Goal: Task Accomplishment & Management: Complete application form

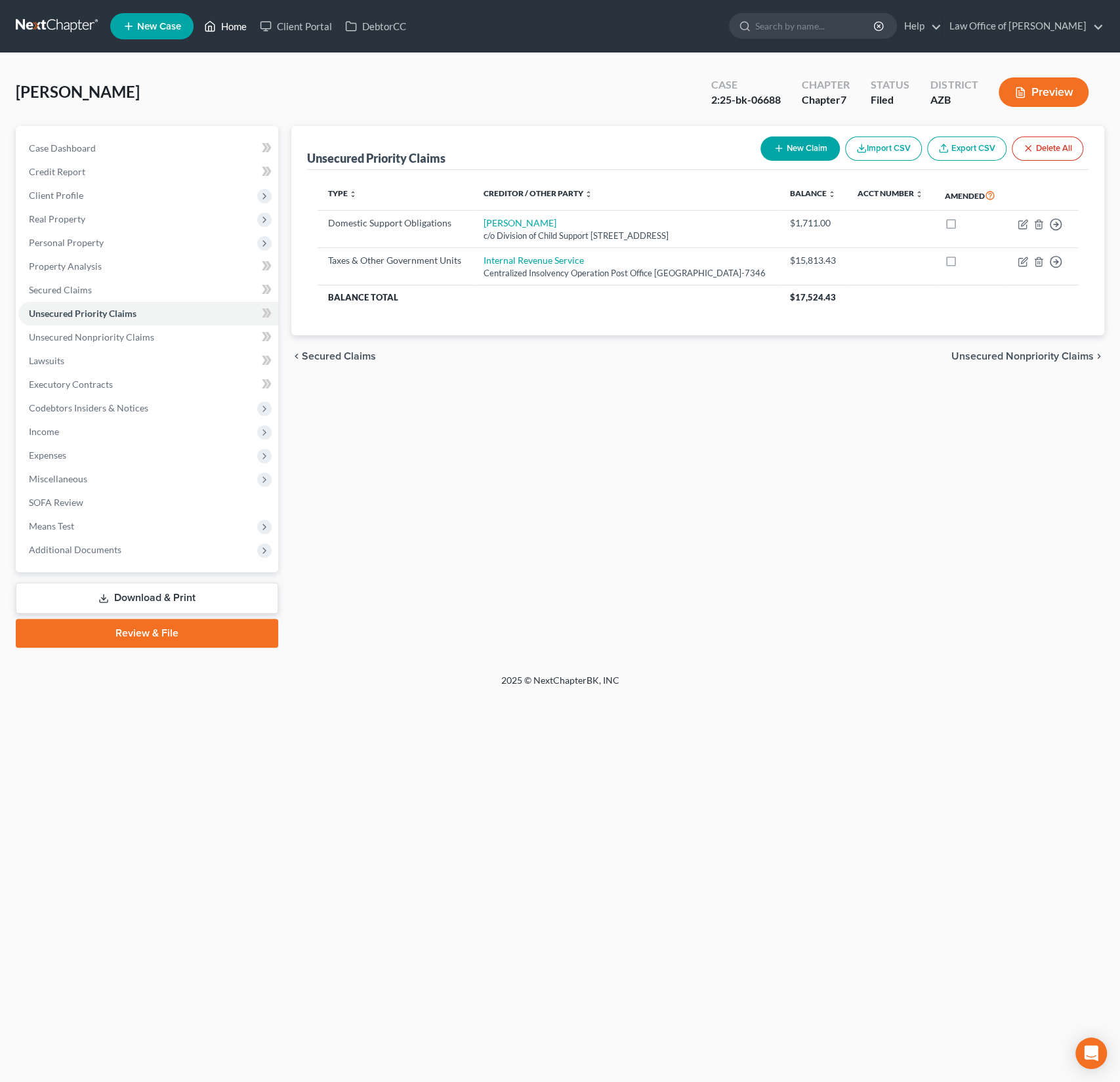
click at [236, 19] on link "Home" at bounding box center [225, 26] width 56 height 24
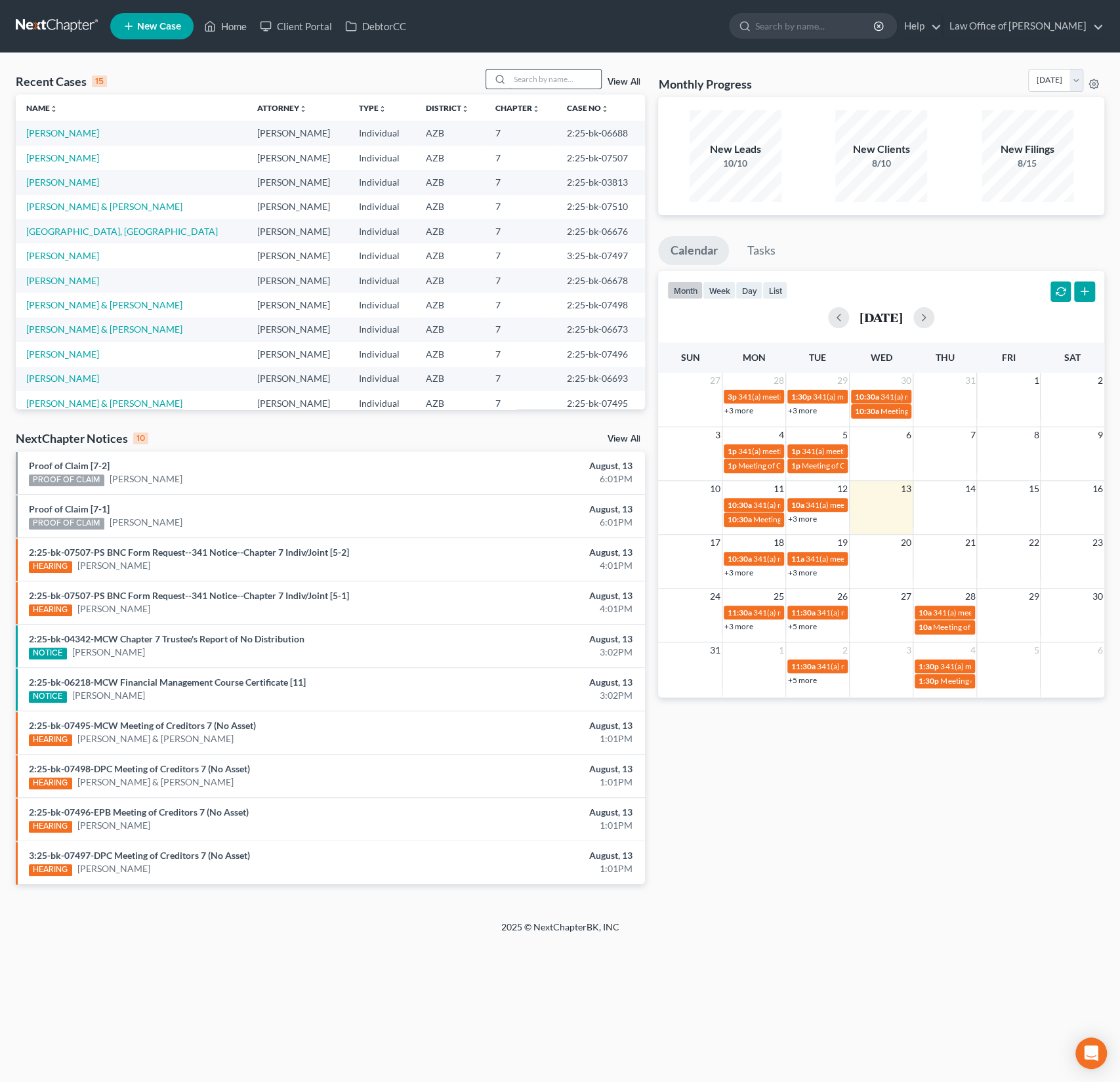
click at [524, 83] on input "search" at bounding box center [555, 79] width 92 height 19
type input "young"
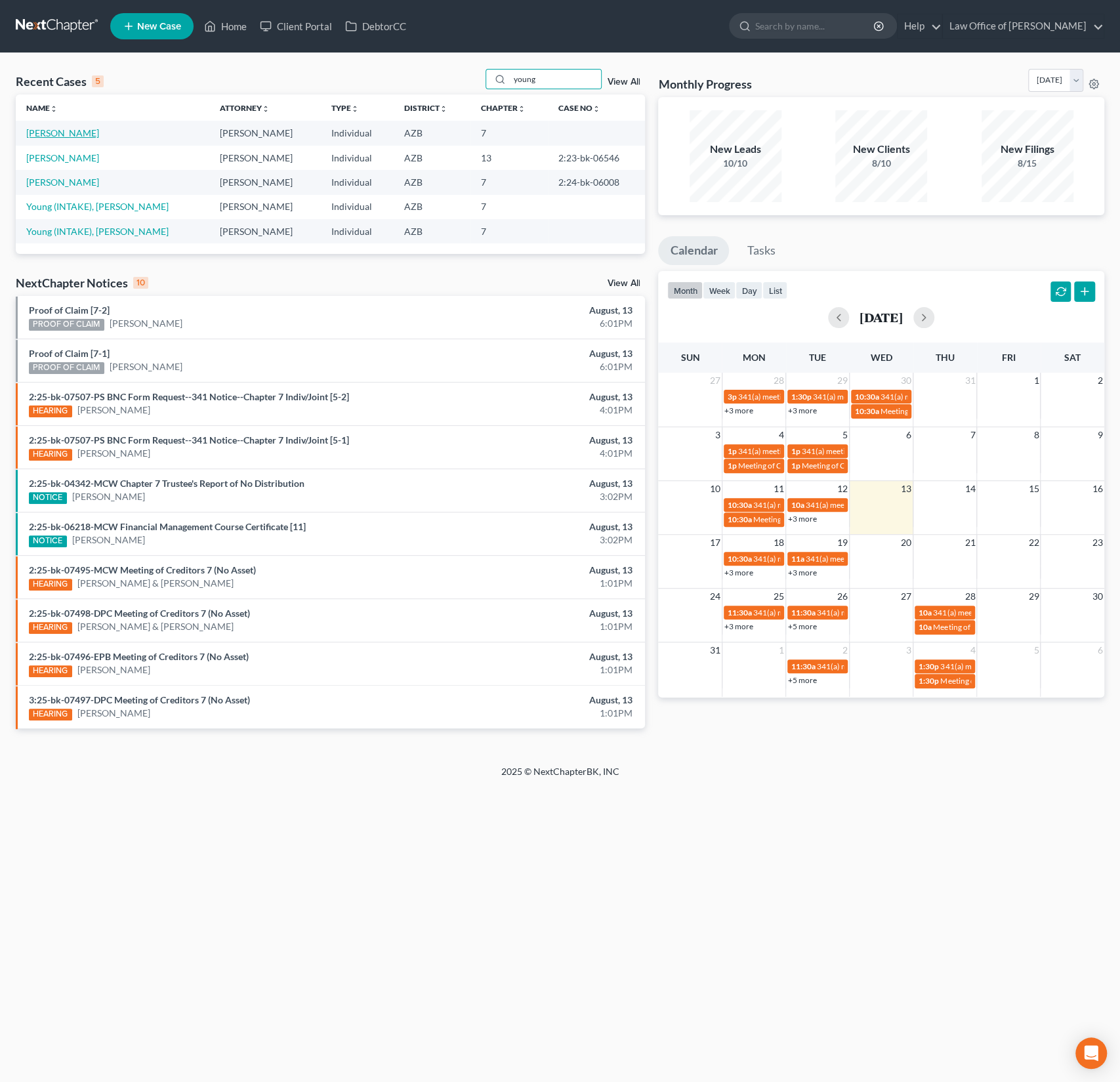
click at [67, 133] on link "[PERSON_NAME]" at bounding box center [62, 133] width 72 height 11
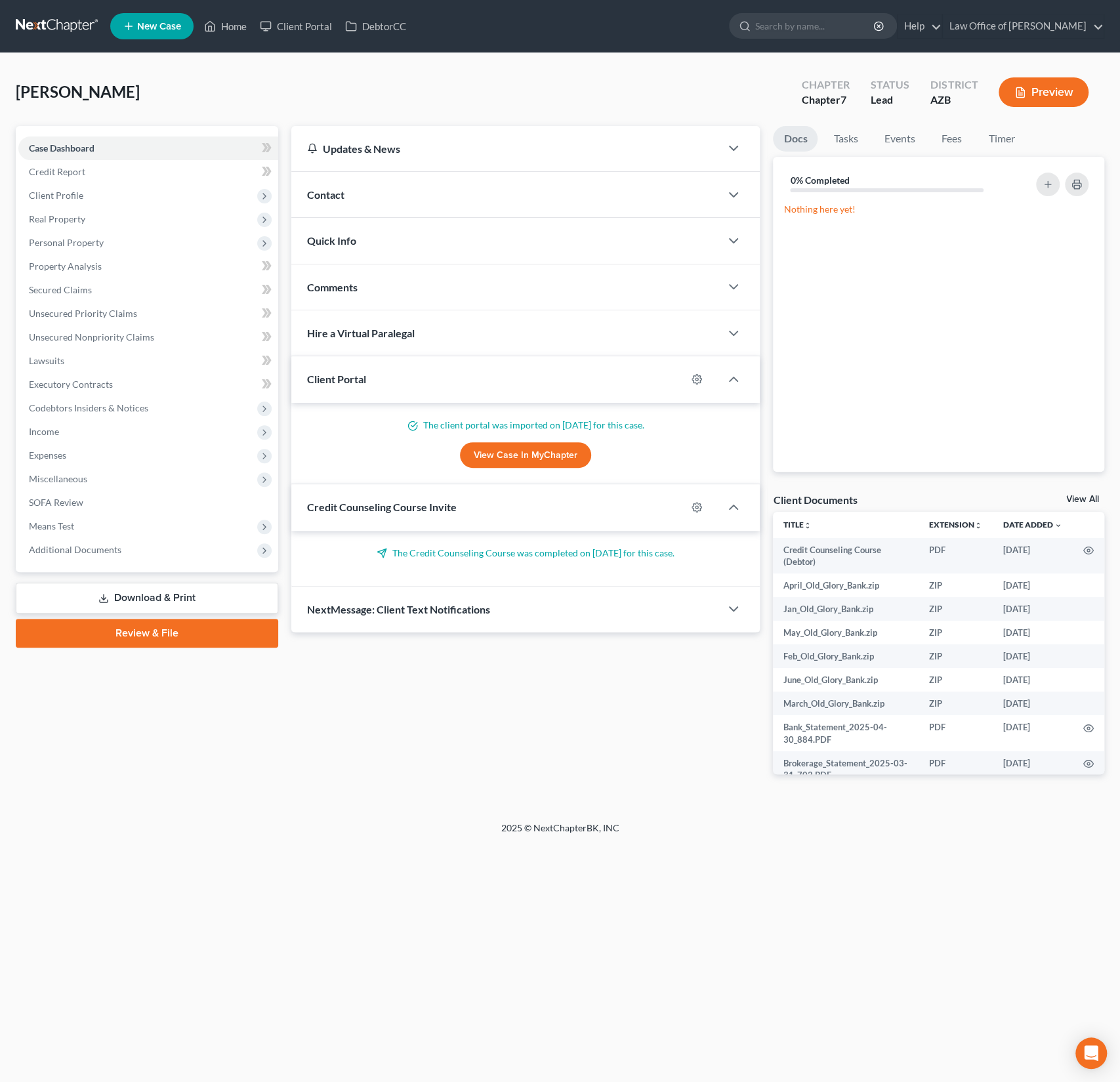
click at [162, 602] on link "Download & Print" at bounding box center [147, 598] width 262 height 31
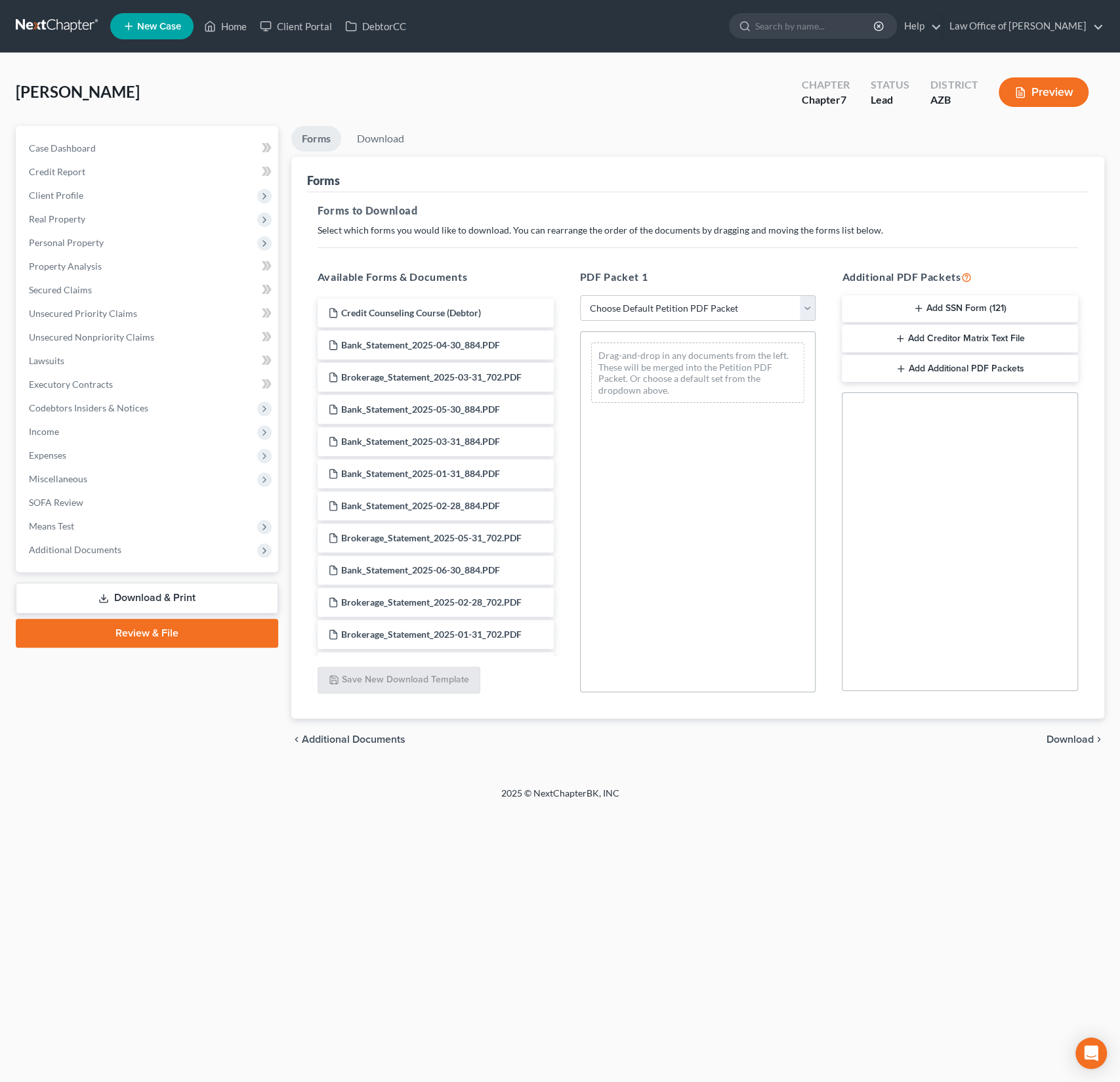
click at [708, 297] on select "Choose Default Petition PDF Packet Complete Bankruptcy Petition (all forms and …" at bounding box center [698, 308] width 236 height 26
select select "0"
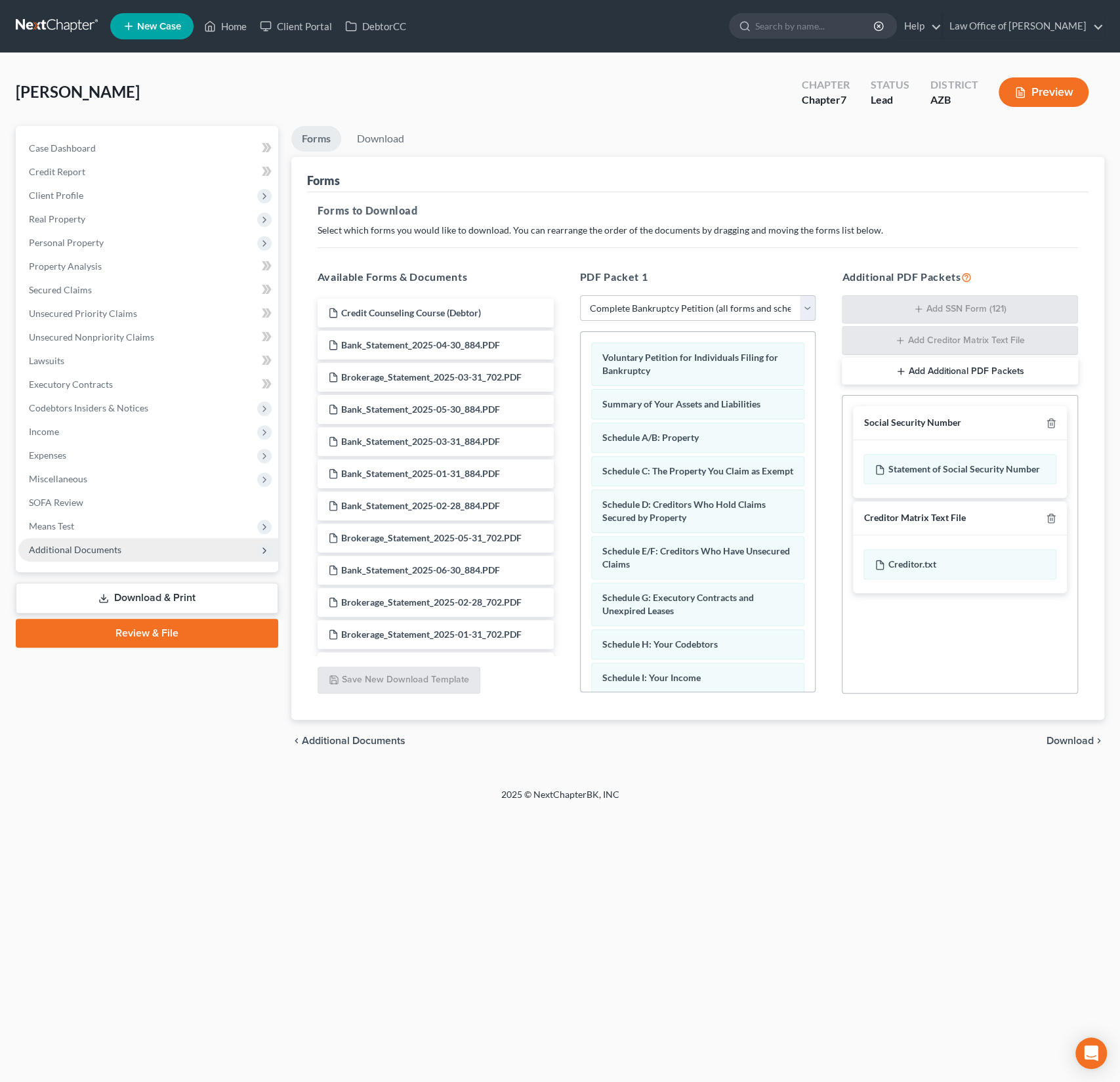
click at [81, 555] on span "Additional Documents" at bounding box center [148, 550] width 260 height 24
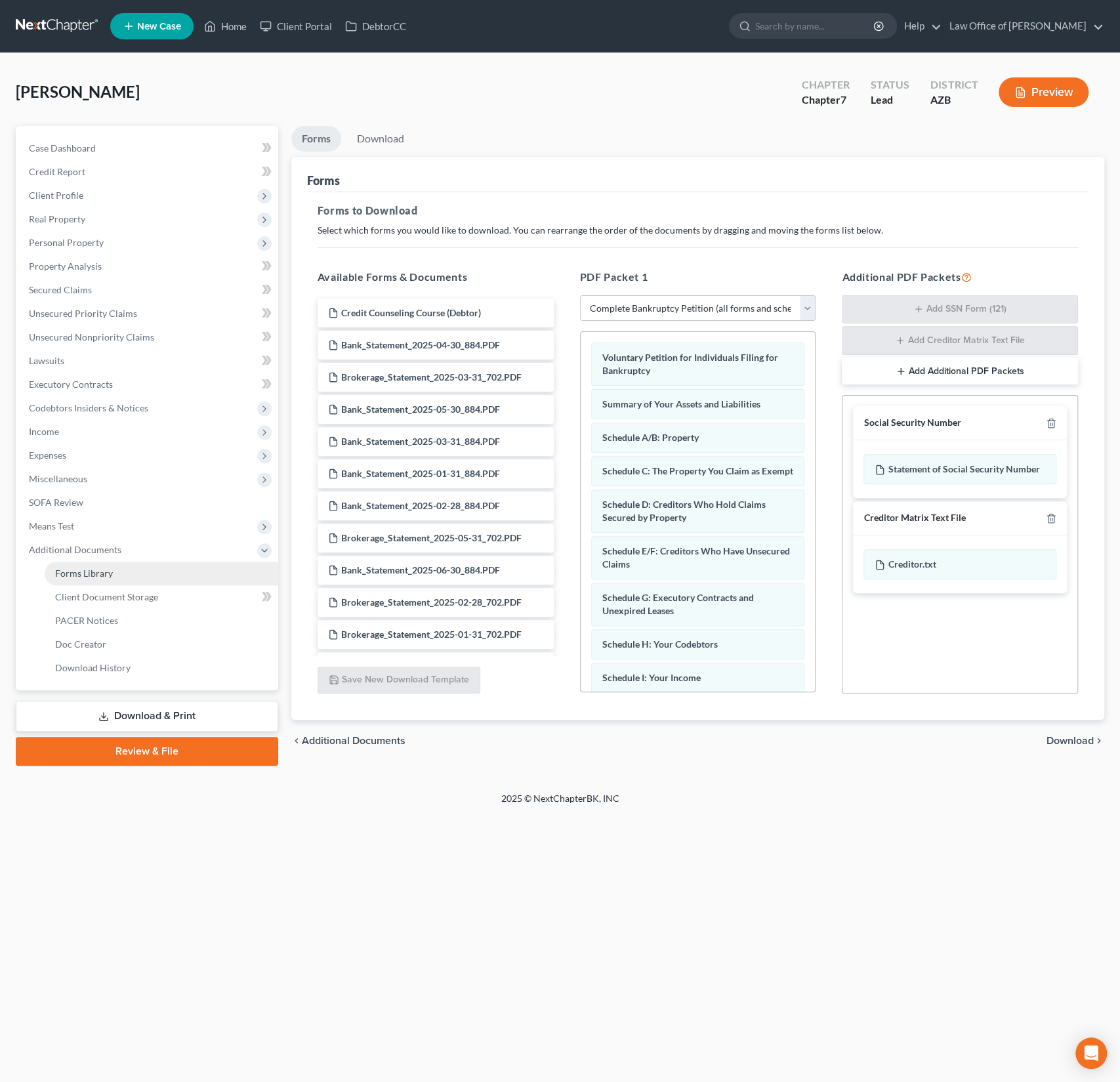
click at [94, 577] on span "Forms Library" at bounding box center [84, 573] width 58 height 11
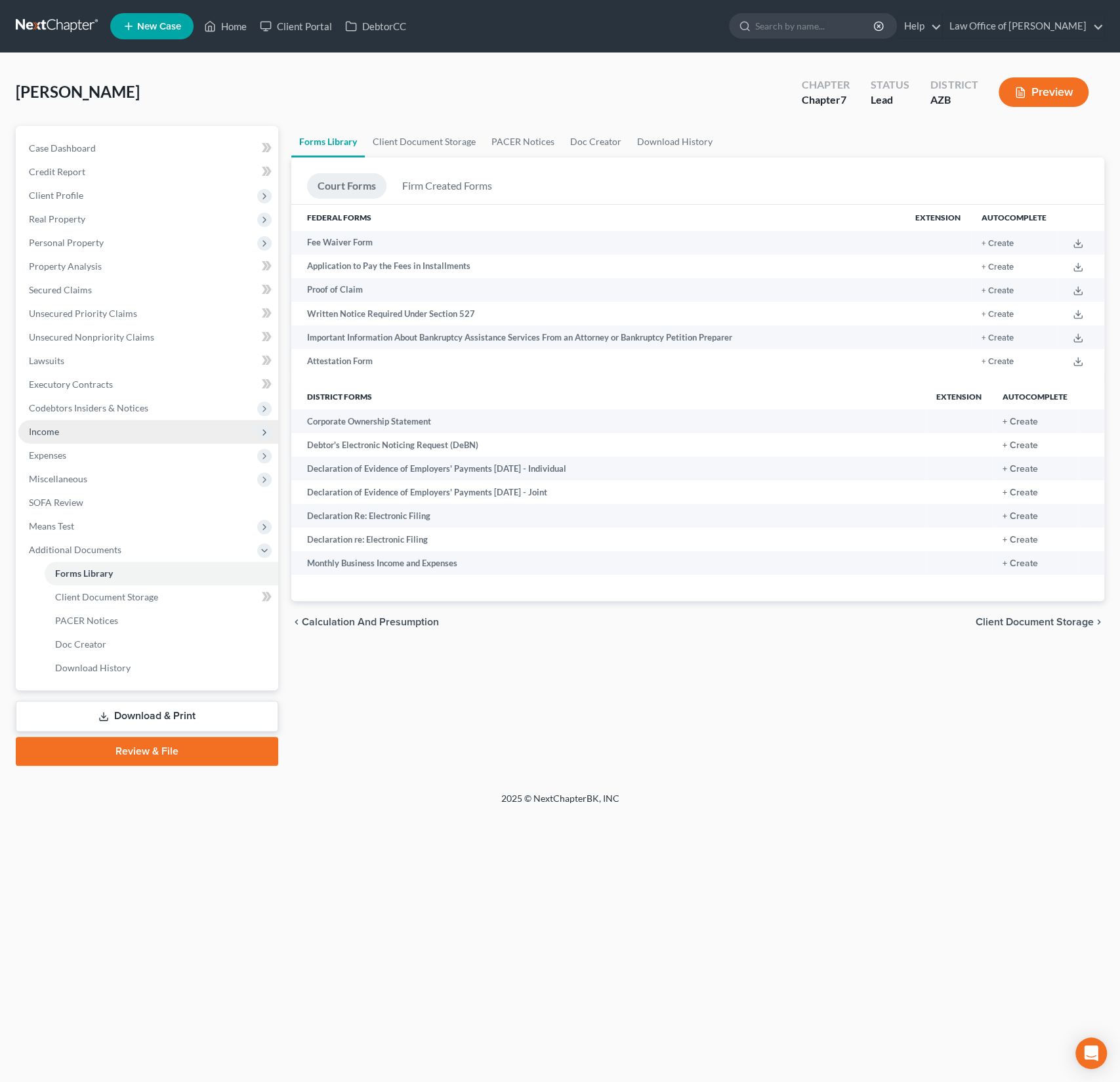
click at [65, 436] on span "Income" at bounding box center [148, 431] width 260 height 24
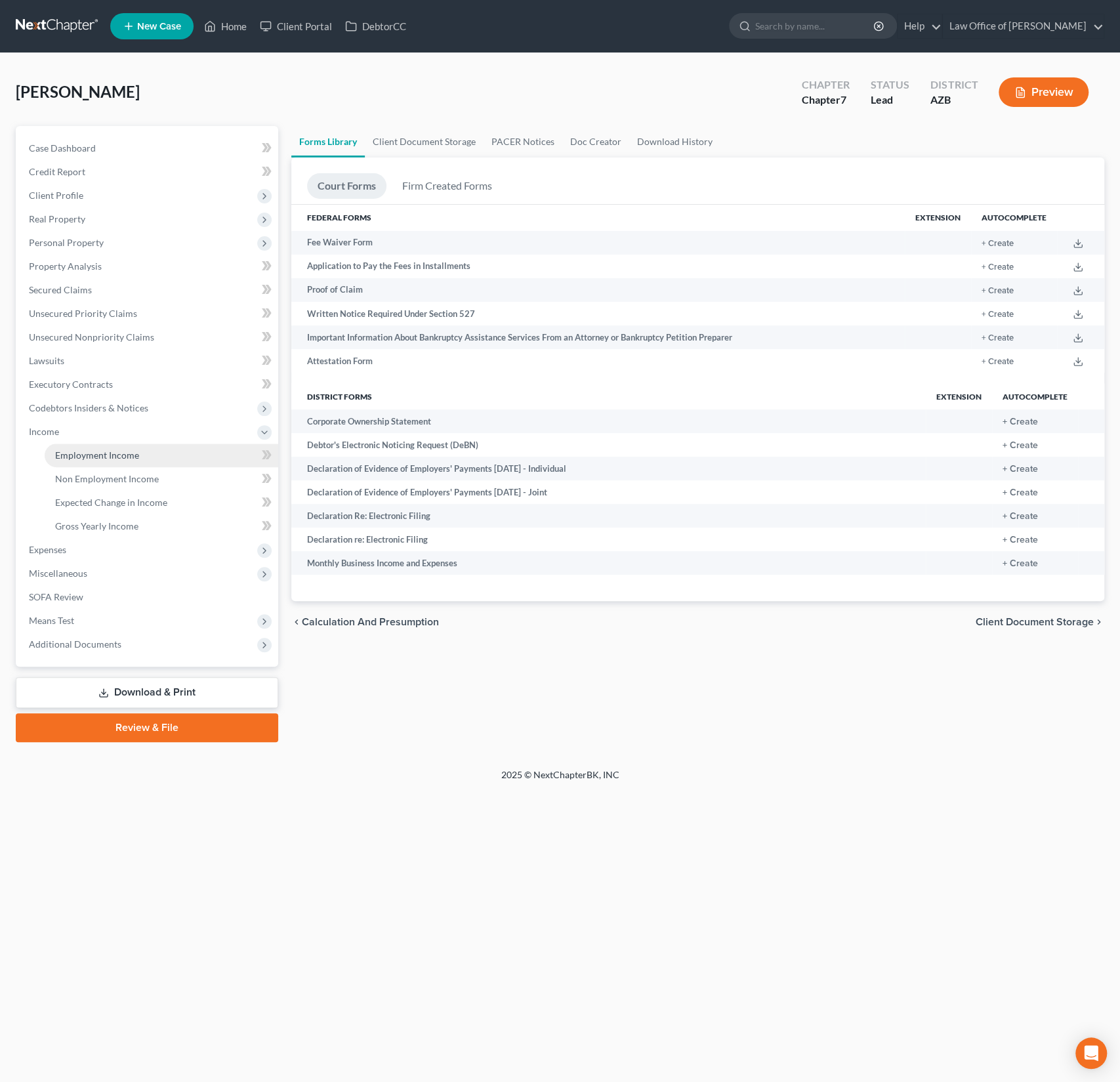
click at [87, 453] on span "Employment Income" at bounding box center [97, 455] width 84 height 11
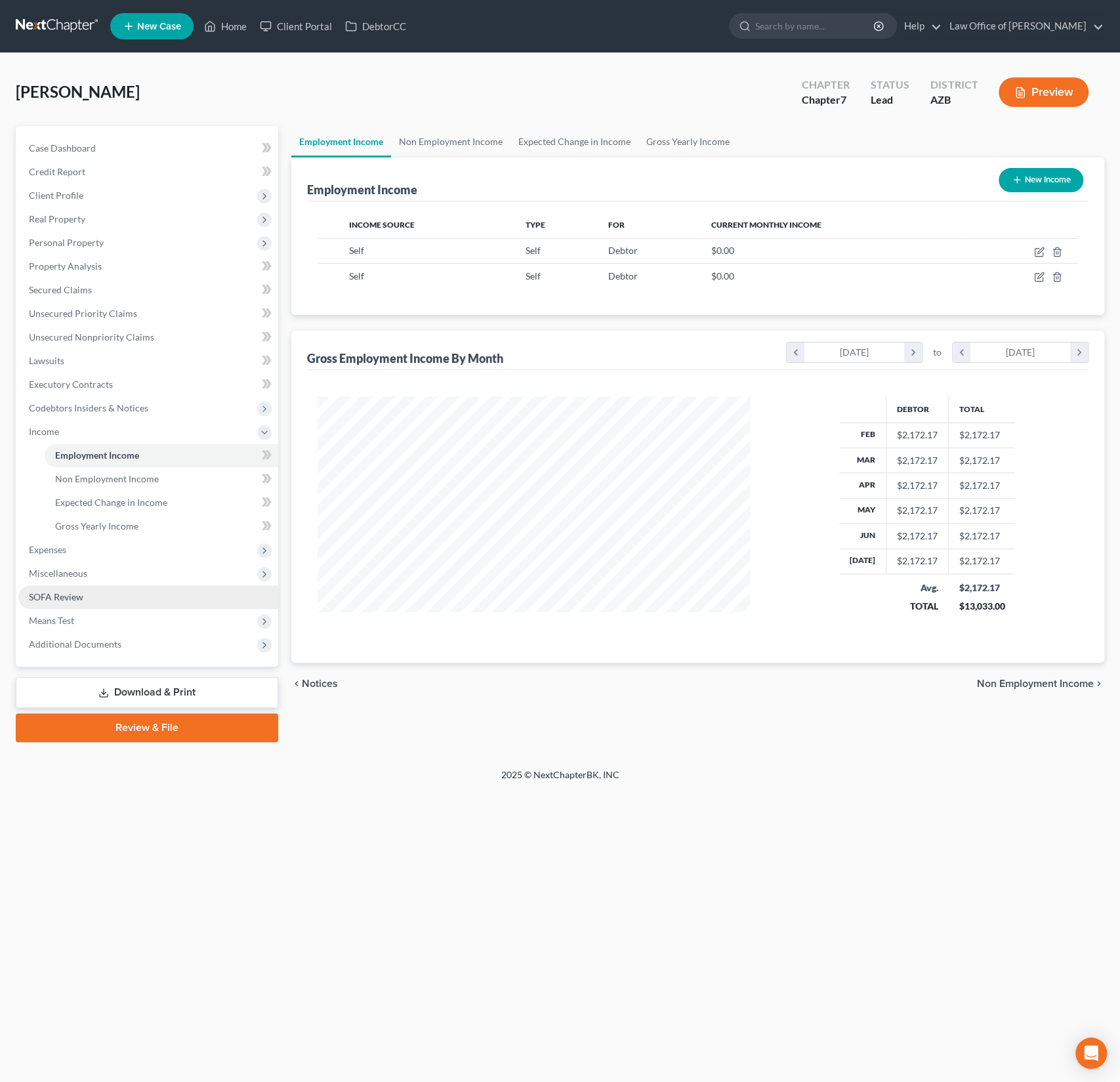
scroll to position [234, 459]
click at [86, 647] on span "Additional Documents" at bounding box center [75, 644] width 93 height 11
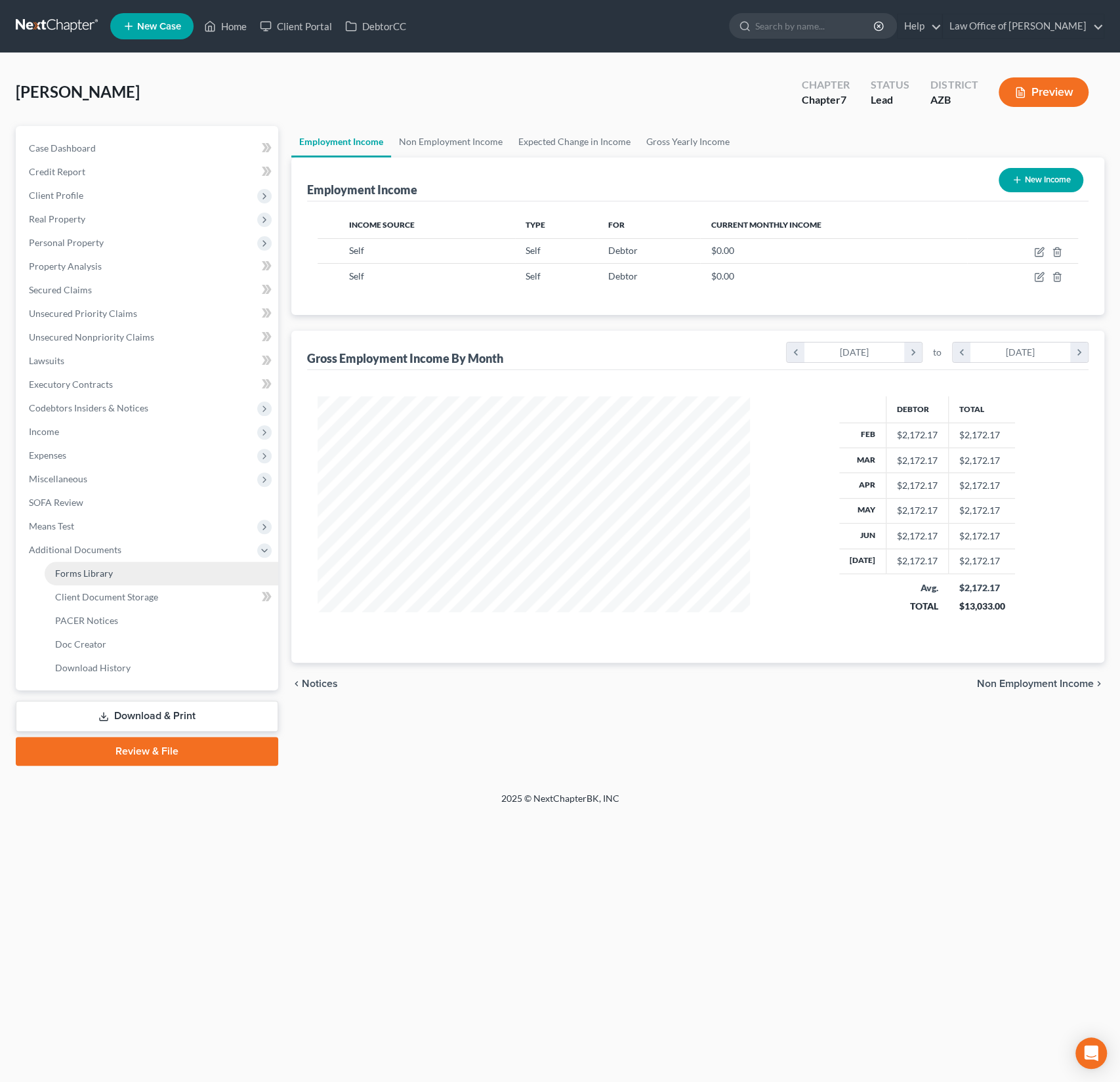
click at [101, 574] on span "Forms Library" at bounding box center [84, 573] width 58 height 11
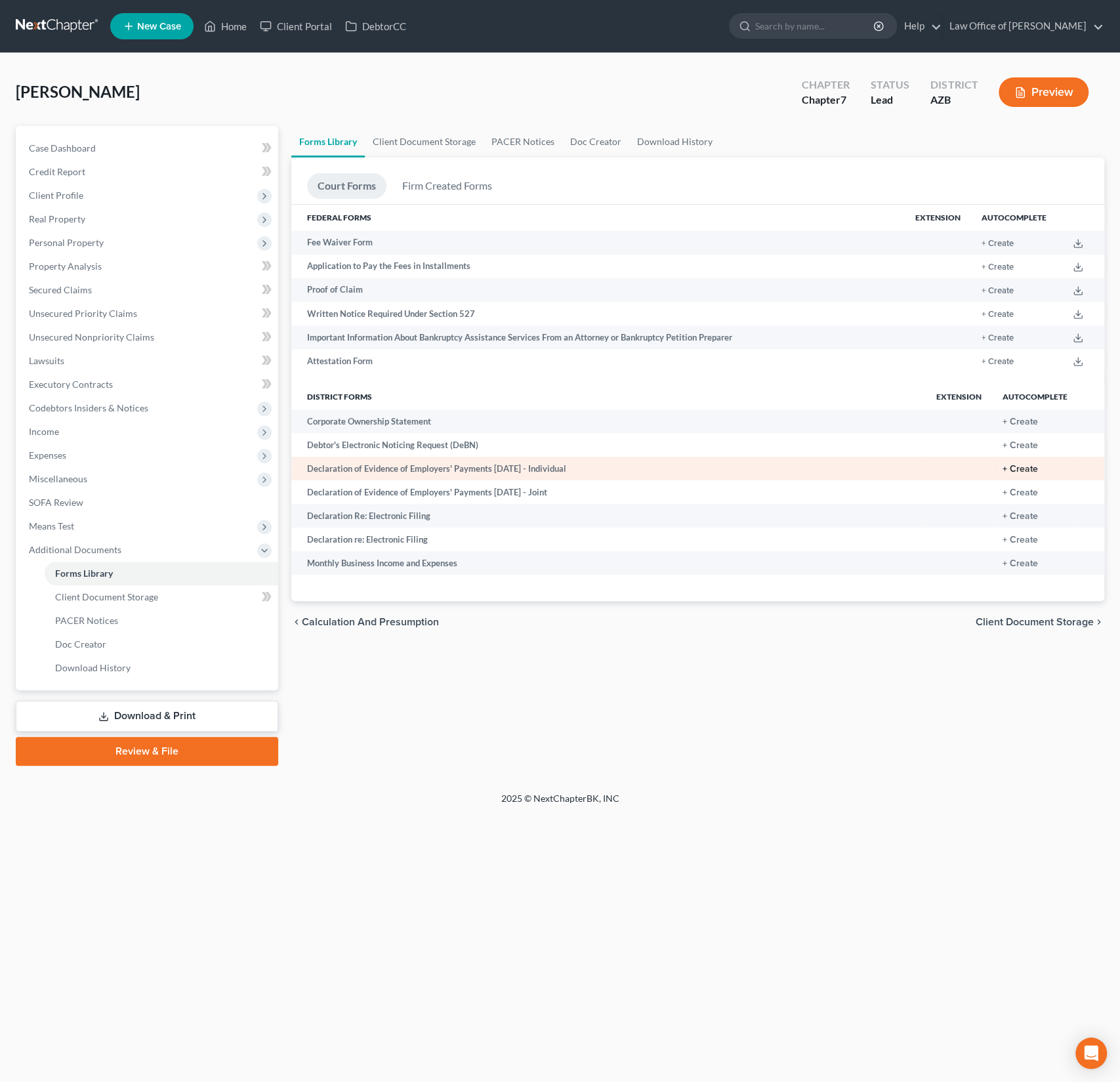
click at [1028, 468] on button "+ Create" at bounding box center [1020, 469] width 36 height 9
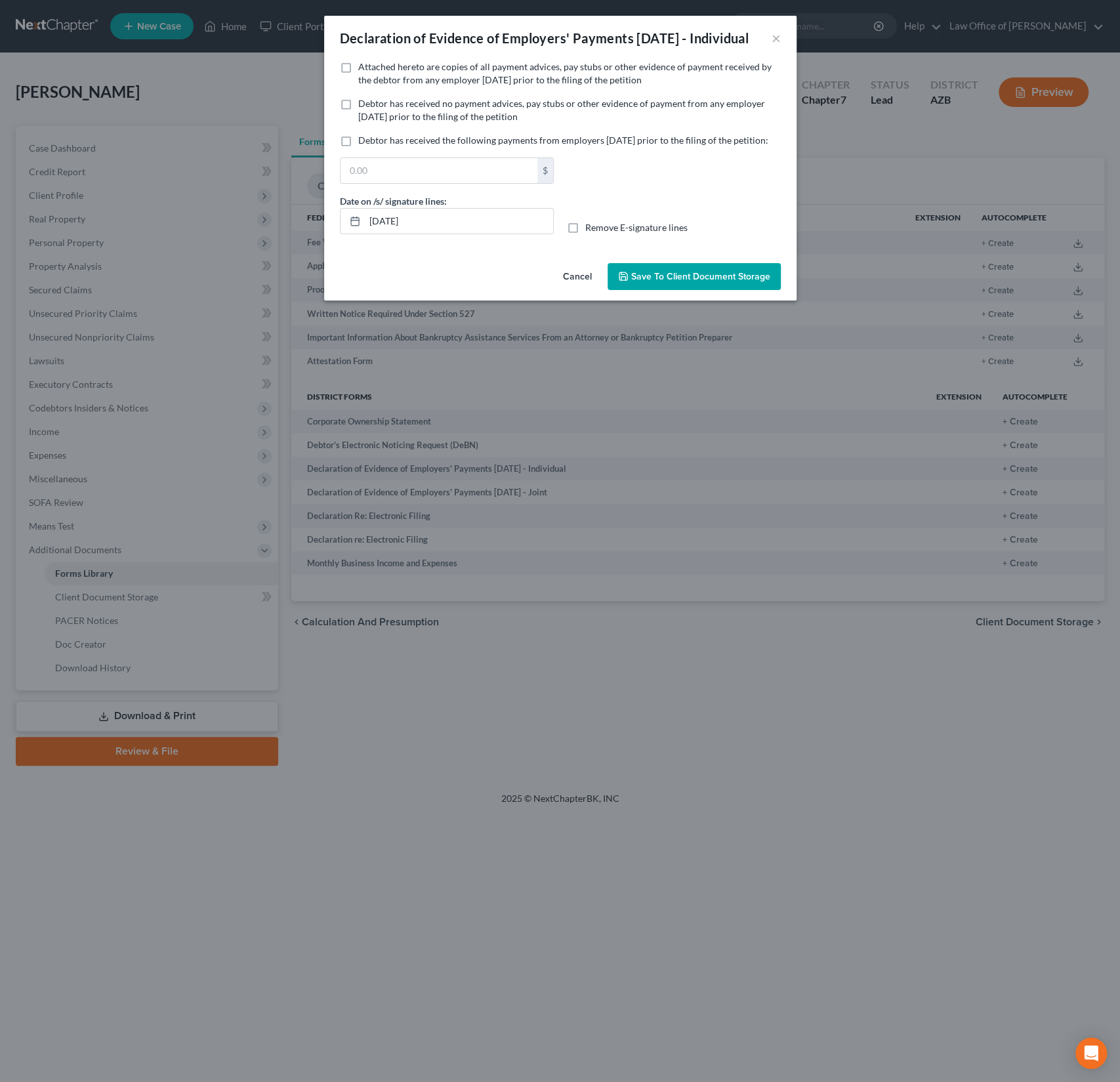
click at [413, 122] on span "Debtor has received no payment advices, pay stubs or other evidence of payment …" at bounding box center [561, 110] width 407 height 24
click at [372, 106] on input "Debtor has received no payment advices, pay stubs or other evidence of payment …" at bounding box center [368, 102] width 9 height 9
checkbox input "true"
click at [675, 291] on button "Save to Client Document Storage" at bounding box center [694, 277] width 173 height 28
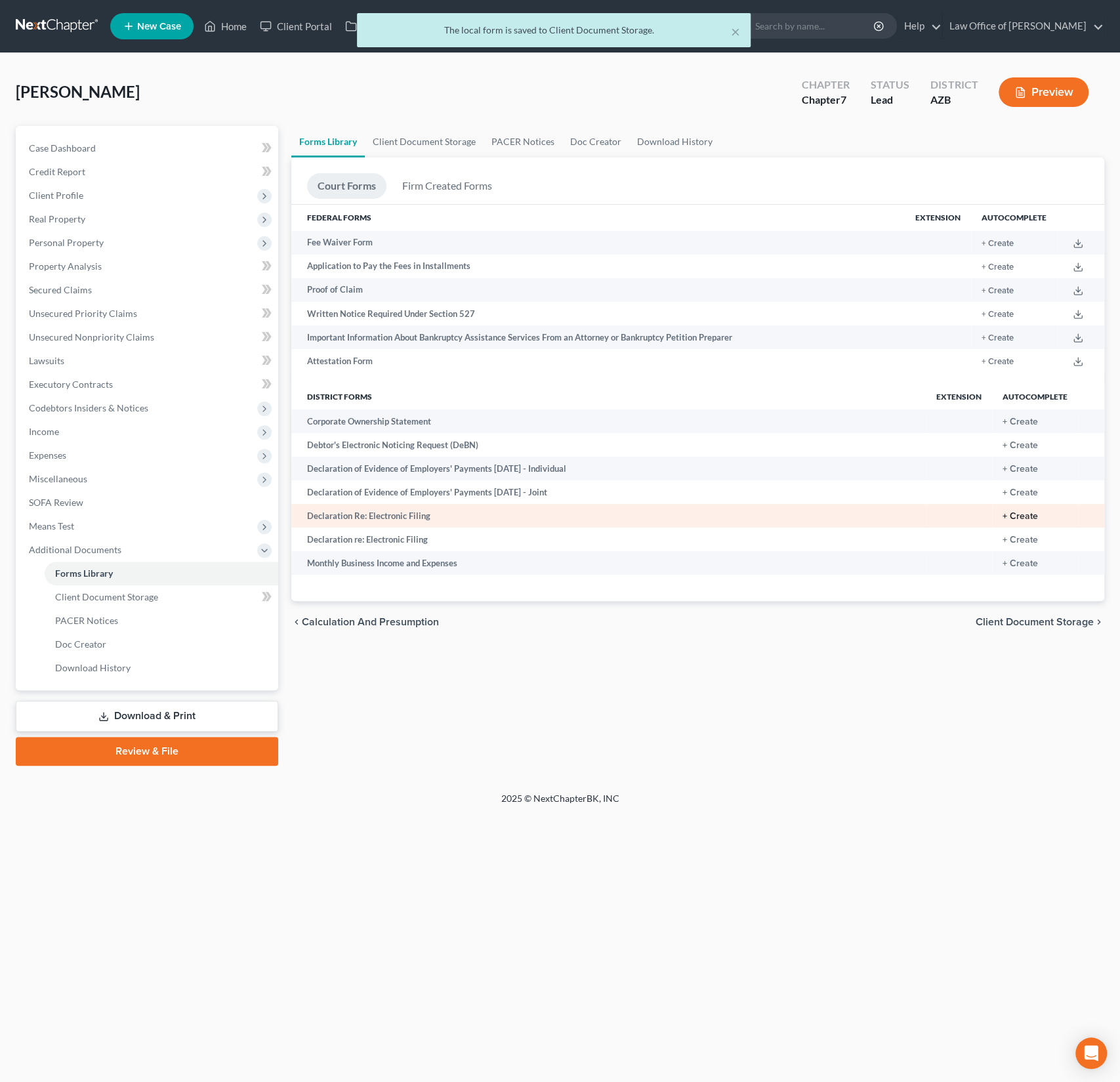
click at [1033, 514] on button "+ Create" at bounding box center [1020, 516] width 36 height 9
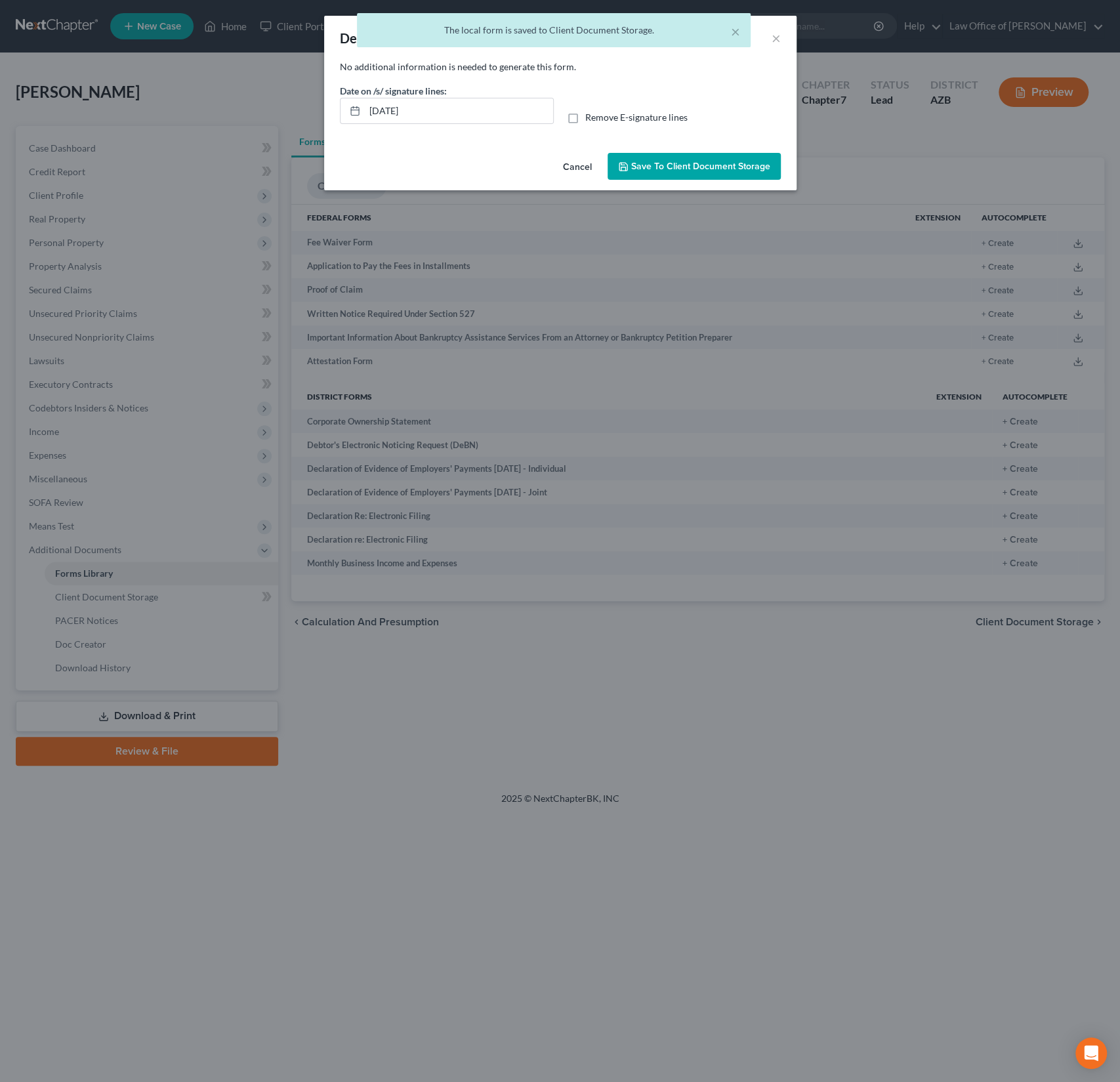
click at [697, 166] on span "Save to Client Document Storage" at bounding box center [701, 166] width 139 height 11
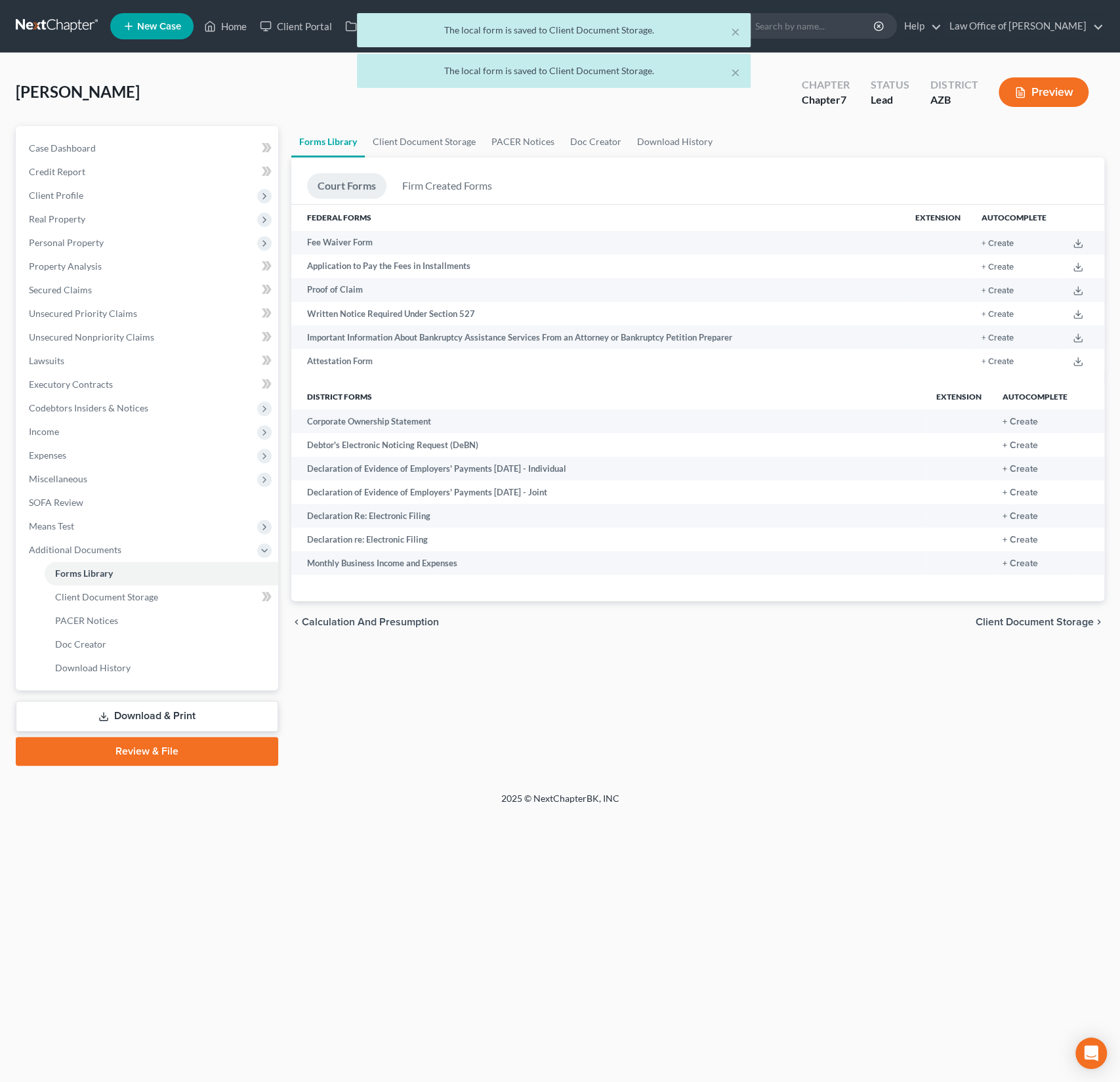
click at [165, 715] on link "Download & Print" at bounding box center [147, 716] width 262 height 31
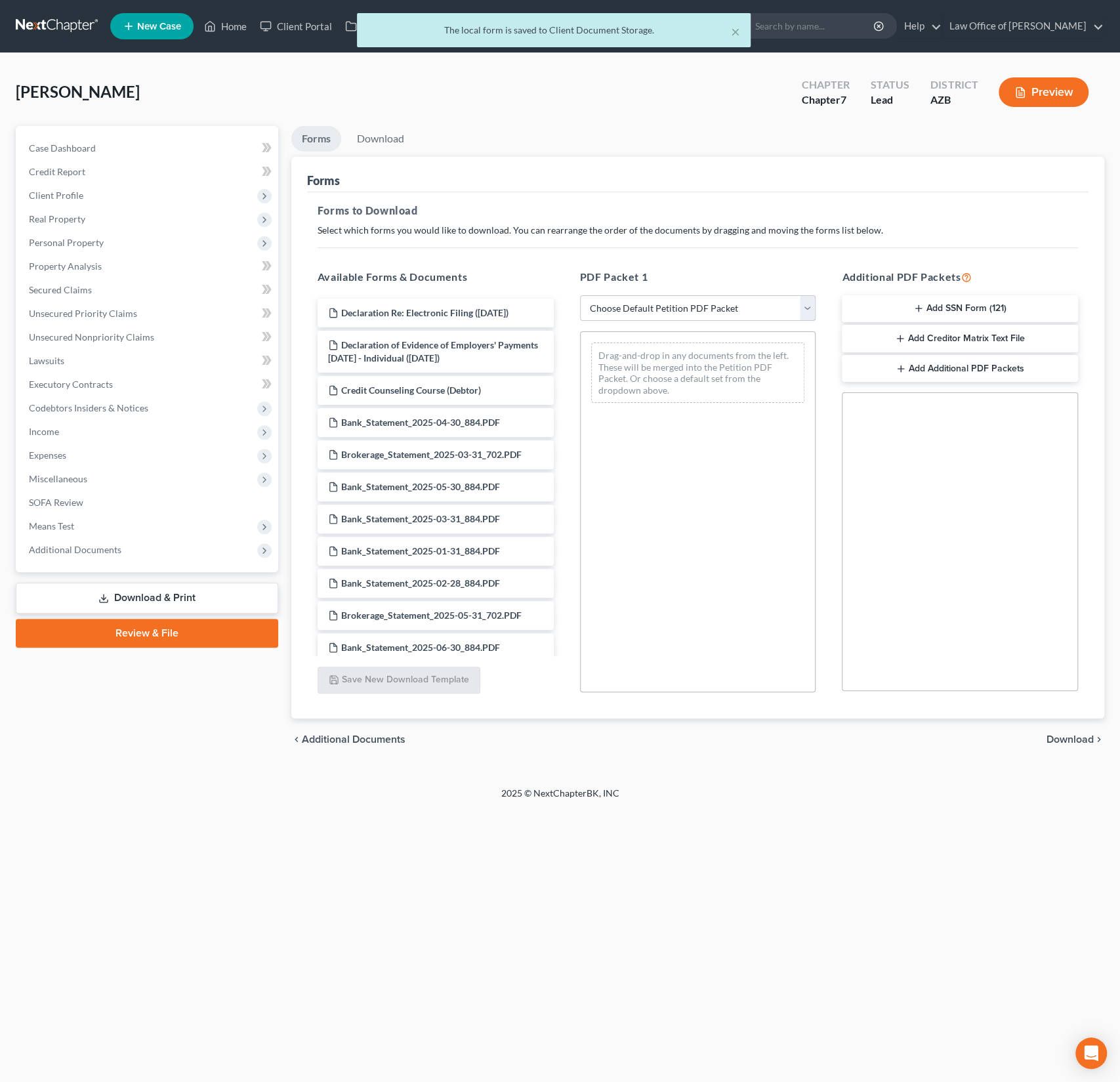
click at [697, 305] on select "Choose Default Petition PDF Packet Complete Bankruptcy Petition (all forms and …" at bounding box center [698, 308] width 236 height 26
select select "0"
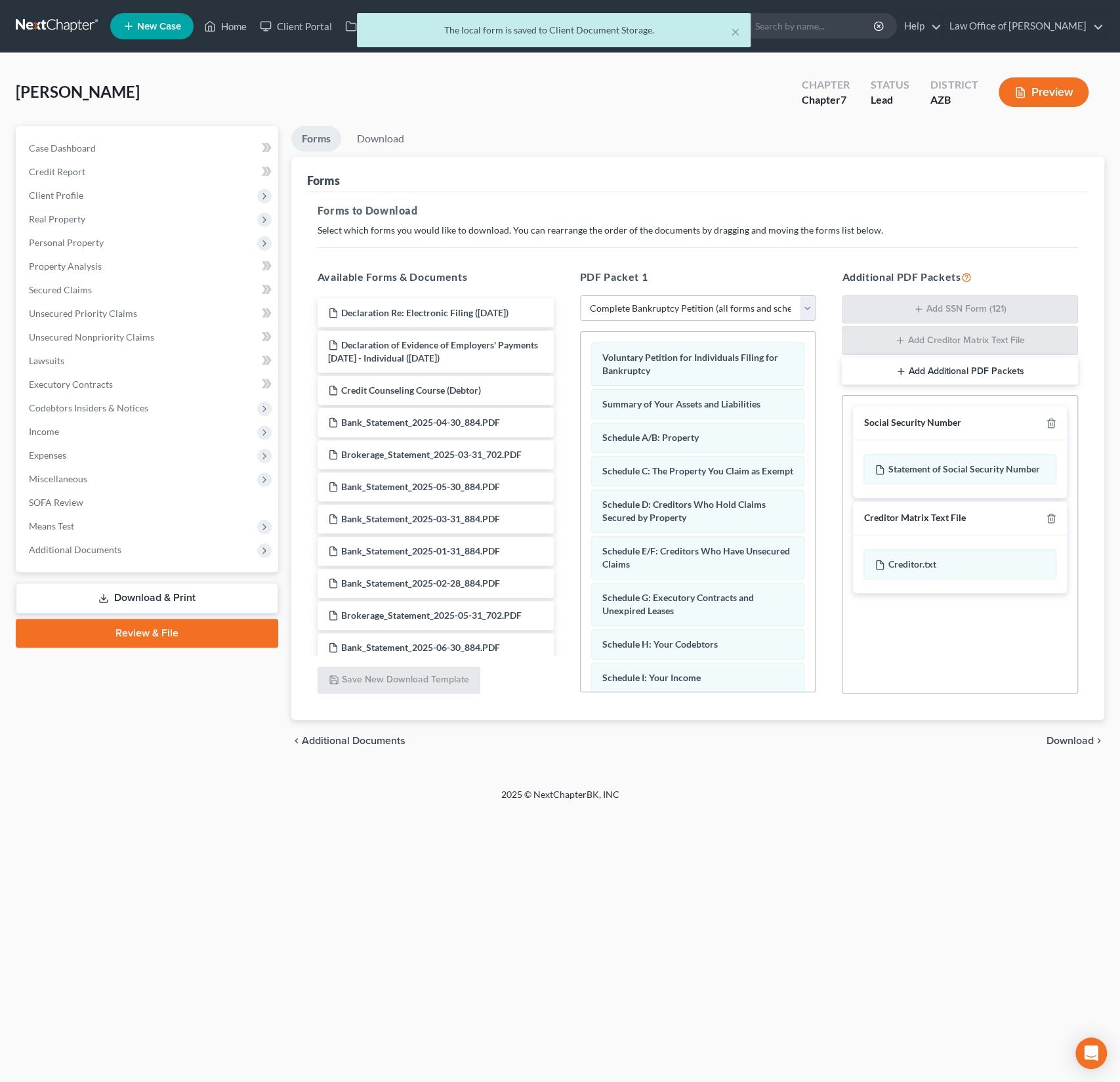
scroll to position [433, 0]
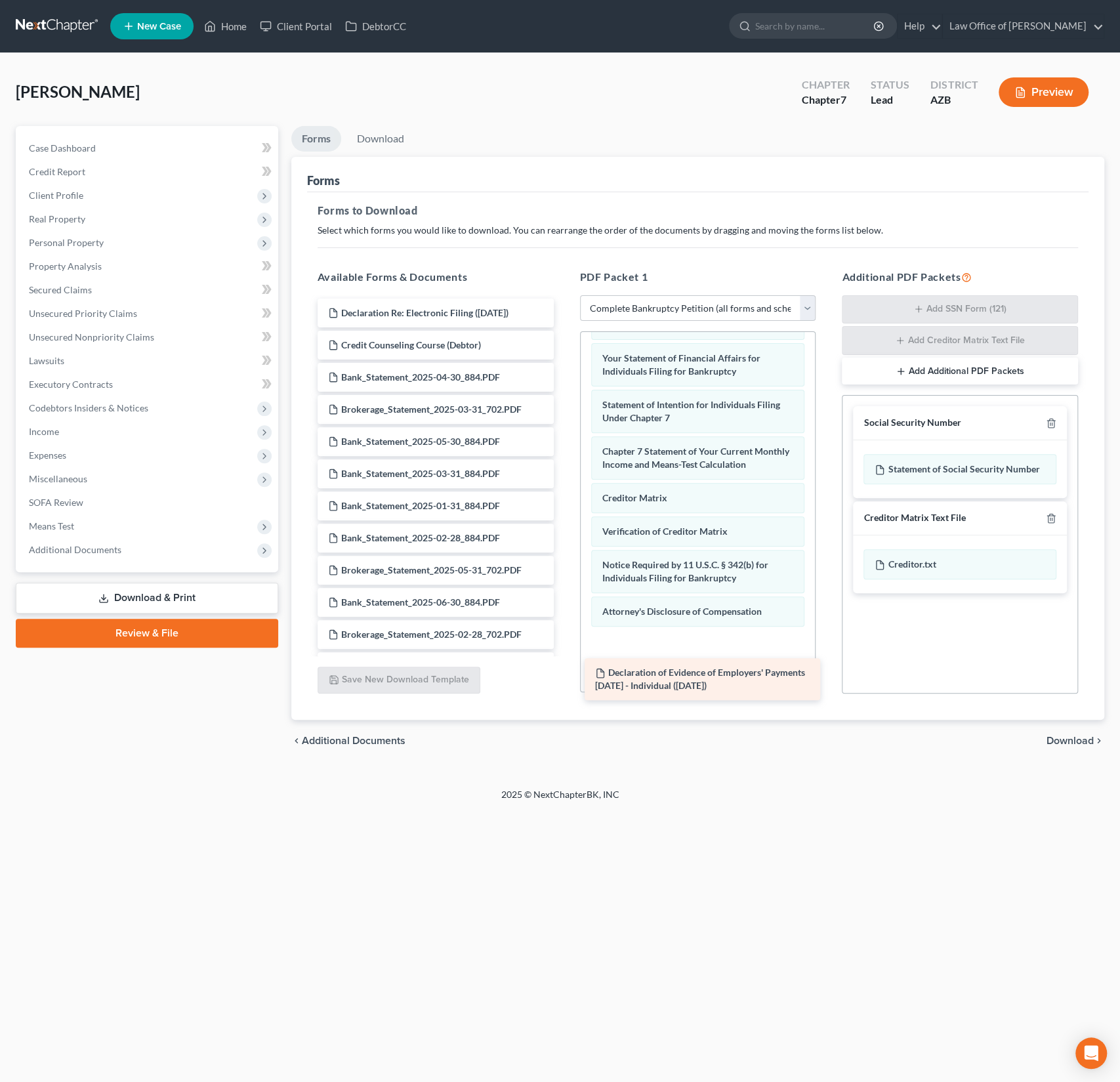
drag, startPoint x: 436, startPoint y: 349, endPoint x: 703, endPoint y: 669, distance: 416.8
click at [564, 669] on div "Declaration of Evidence of Employers' Payments [DATE] - Individual ([DATE]) Dec…" at bounding box center [436, 538] width 257 height 479
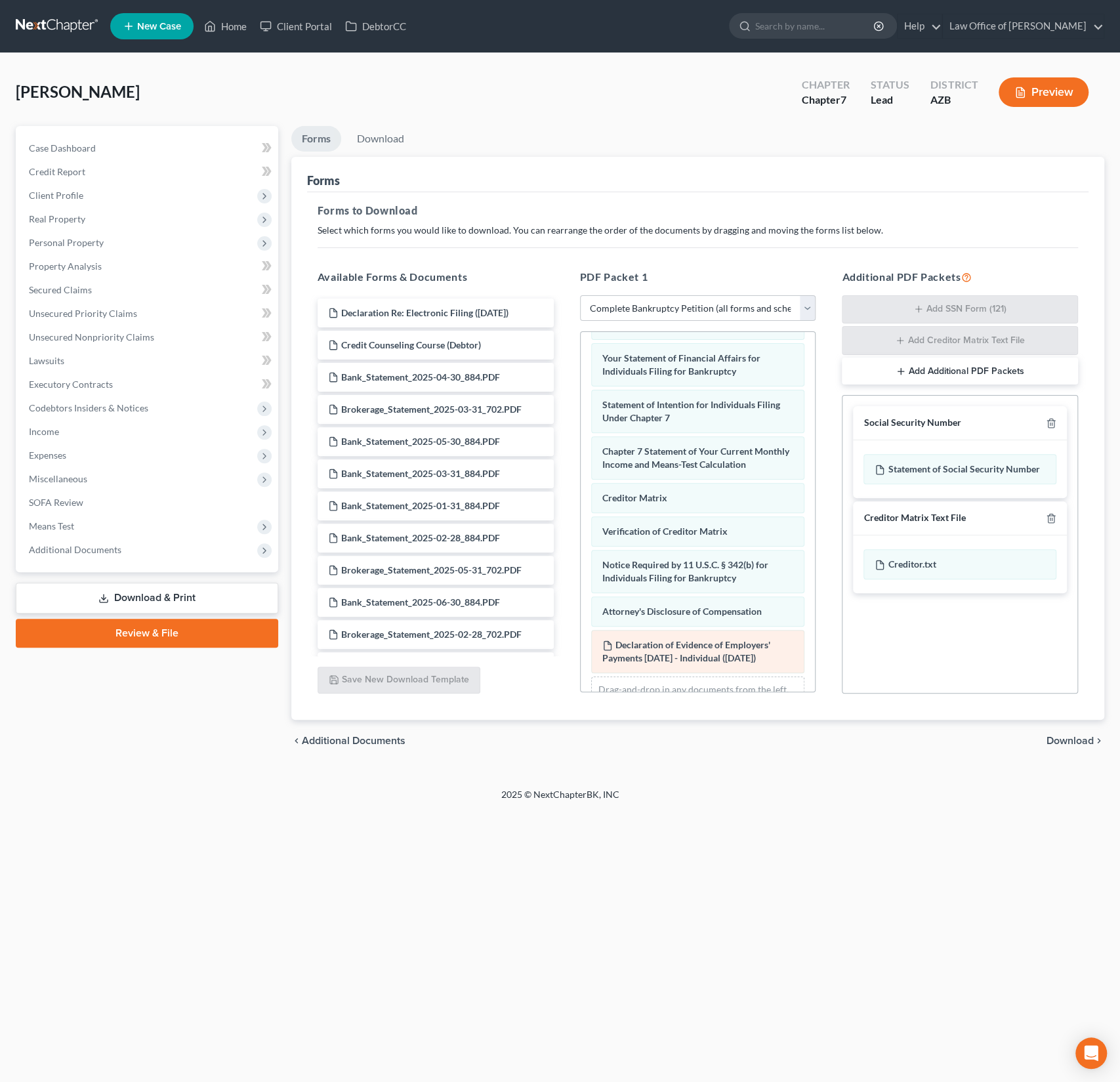
scroll to position [493, 0]
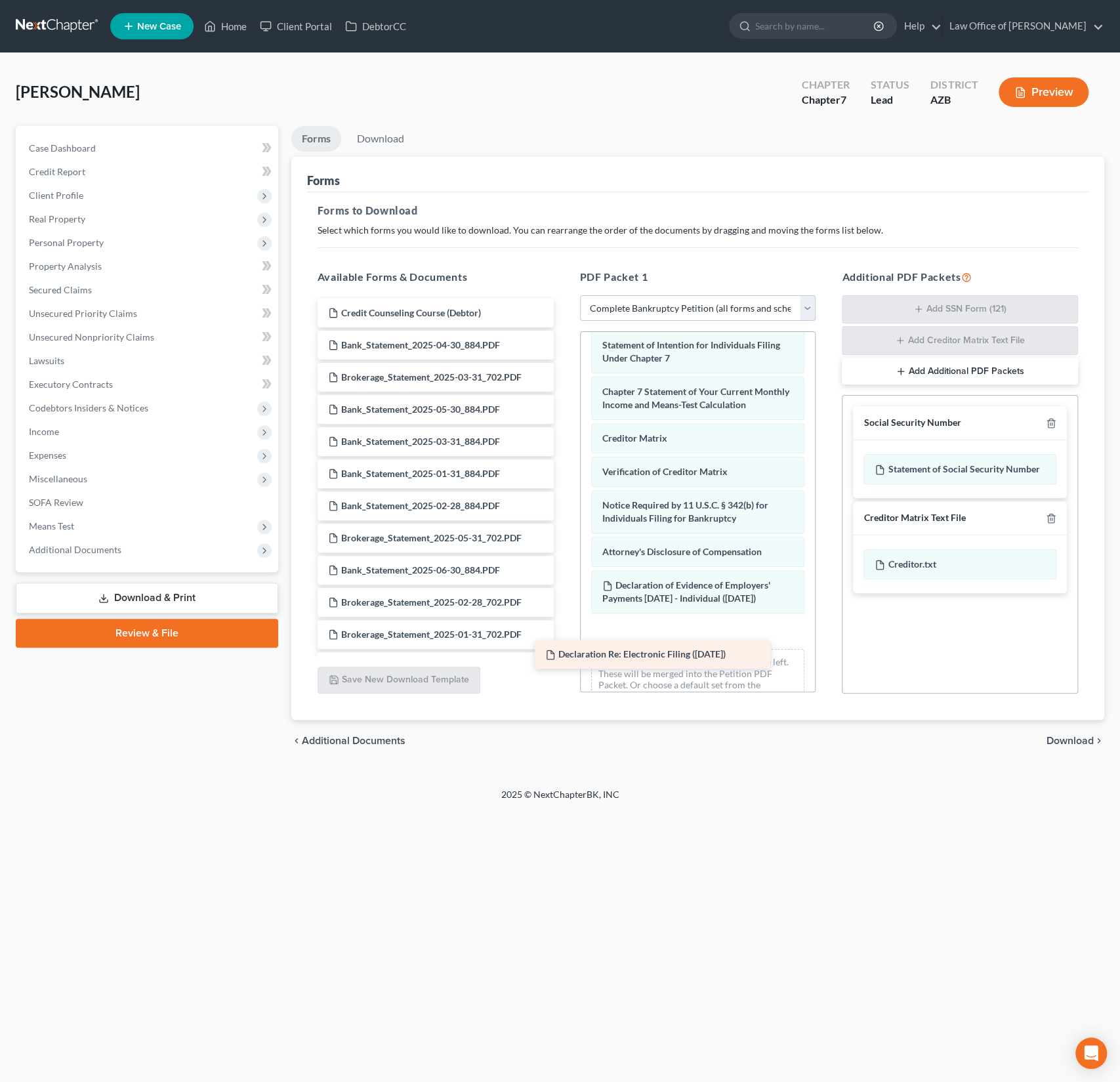
drag, startPoint x: 434, startPoint y: 318, endPoint x: 653, endPoint y: 659, distance: 405.3
click at [564, 659] on div "Declaration Re: Electronic Filing ([DATE]) Declaration Re: Electronic Filing ([…" at bounding box center [436, 522] width 257 height 447
click at [689, 790] on div "2025 © NextChapterBK, INC" at bounding box center [560, 800] width 748 height 24
click at [1058, 742] on span "Download" at bounding box center [1069, 740] width 47 height 10
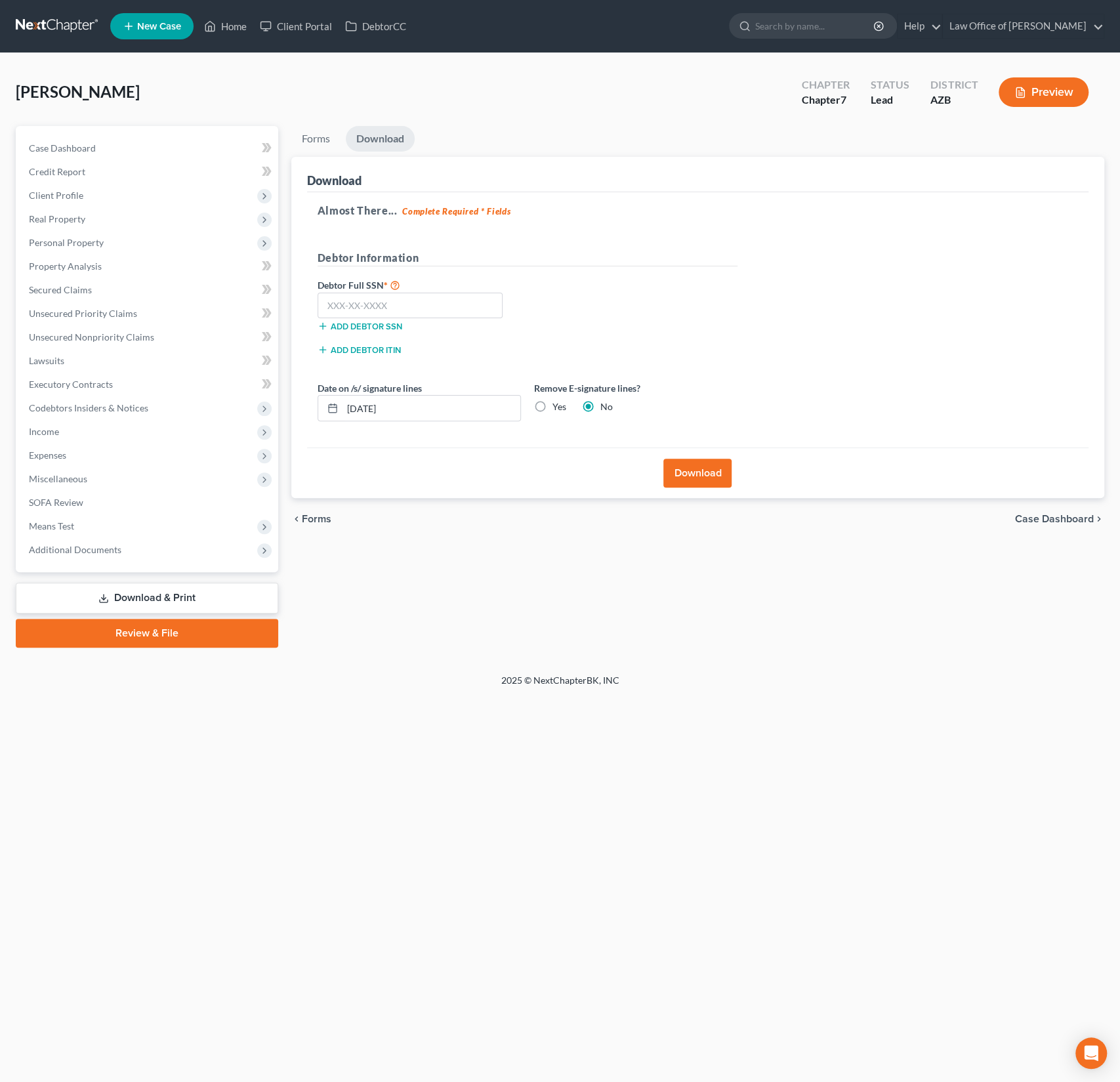
click at [552, 410] on label "Yes" at bounding box center [559, 407] width 14 height 13
click at [557, 409] on input "Yes" at bounding box center [562, 405] width 9 height 9
radio input "true"
radio input "false"
click at [675, 462] on button "Download" at bounding box center [697, 474] width 68 height 29
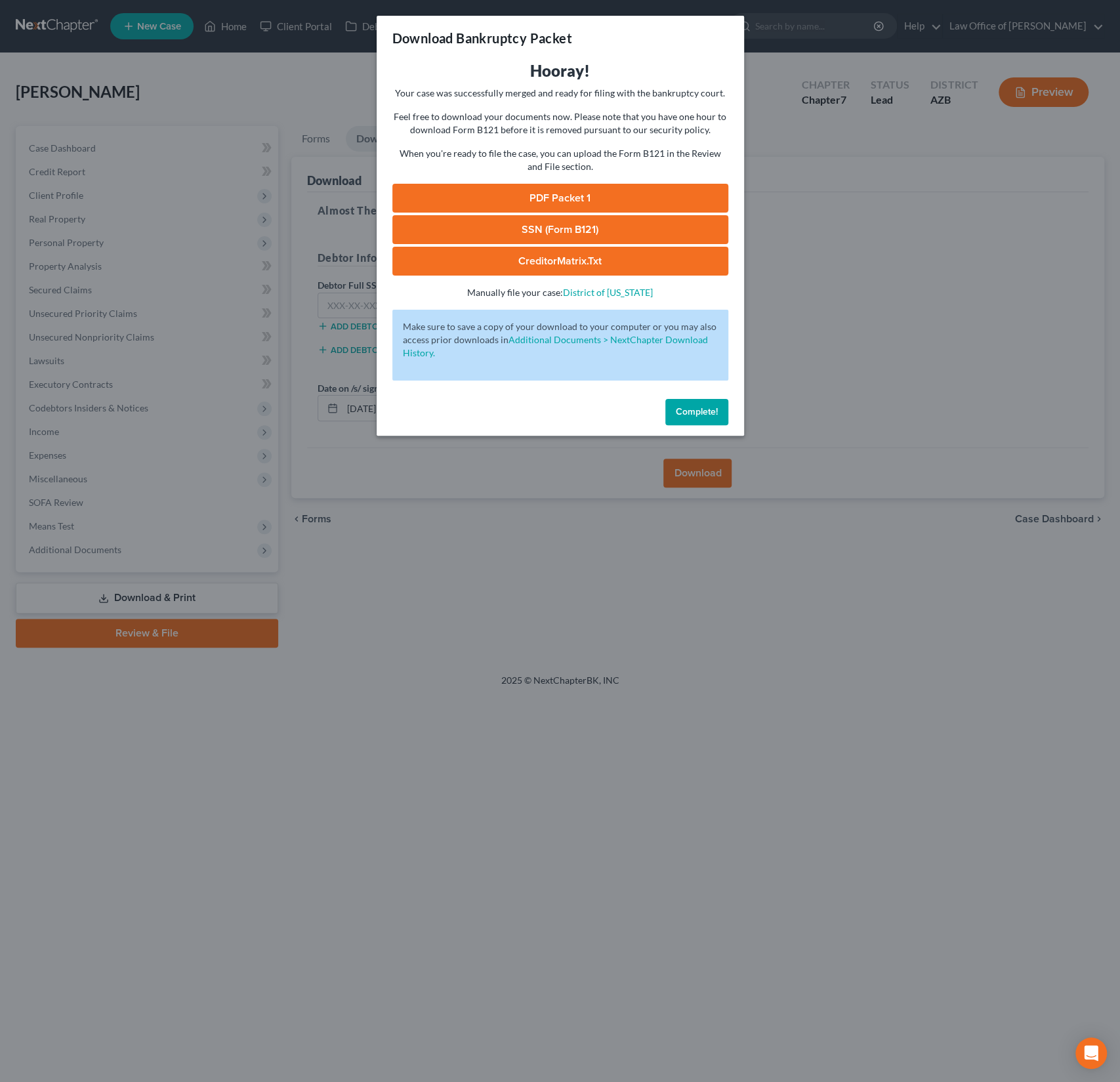
click at [570, 200] on link "PDF Packet 1" at bounding box center [560, 198] width 336 height 29
click at [707, 410] on span "Complete!" at bounding box center [697, 411] width 42 height 11
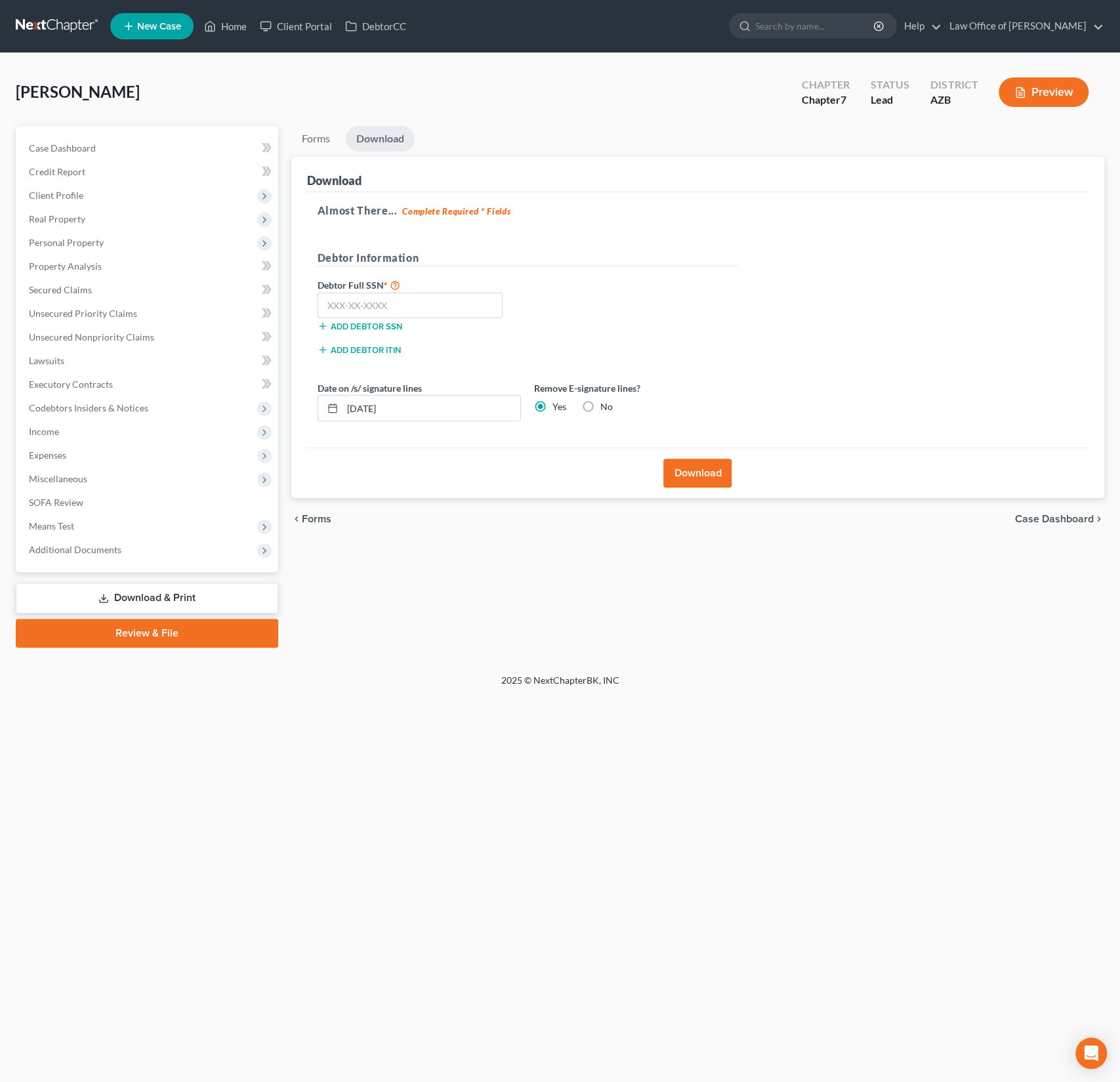
click at [252, 127] on div "Case Dashboard Payments Invoices Payments Payments Credit Report Client Profile…" at bounding box center [147, 349] width 262 height 446
click at [236, 20] on link "Home" at bounding box center [225, 26] width 56 height 24
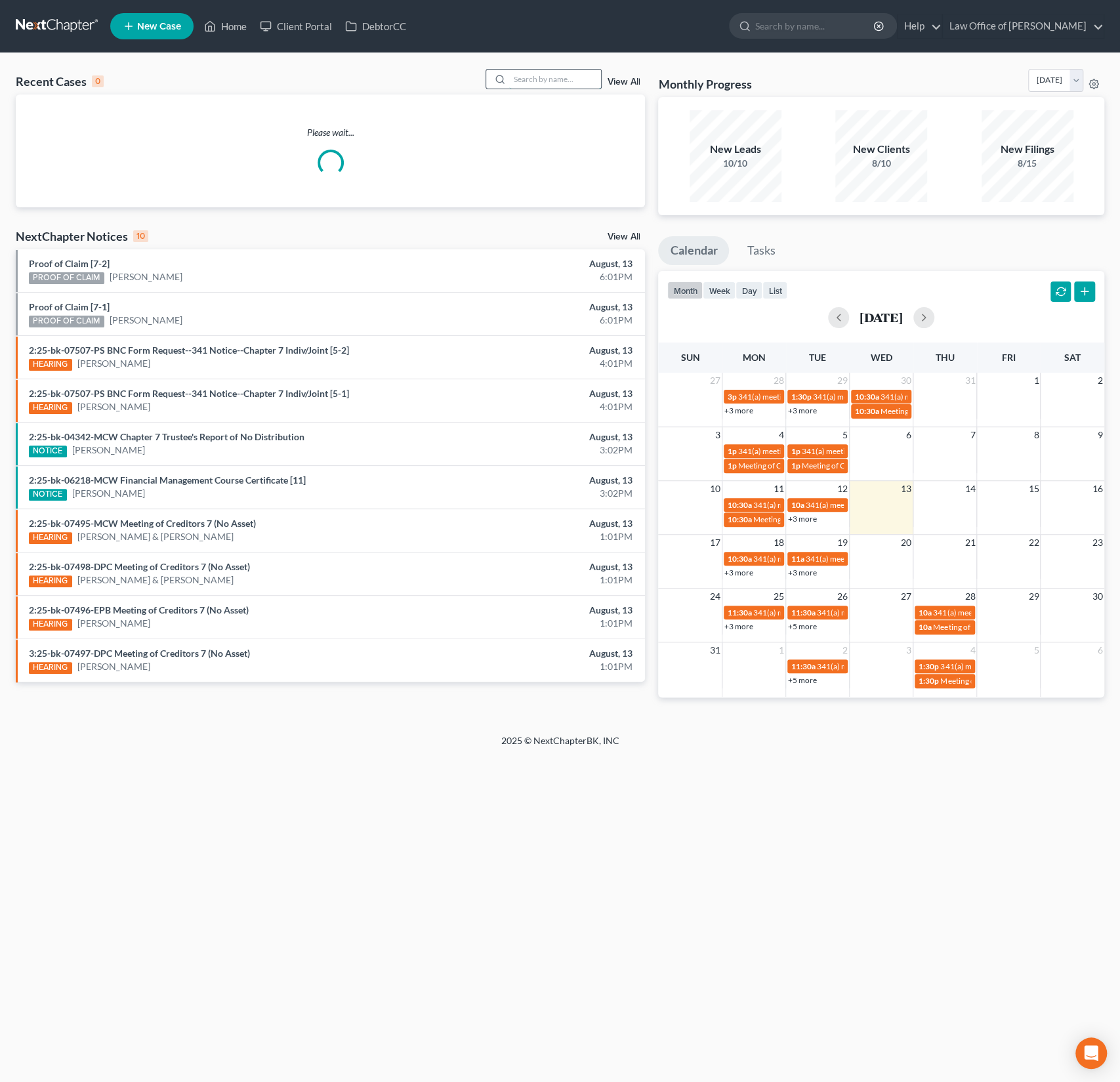
click at [520, 78] on input "search" at bounding box center [555, 79] width 92 height 19
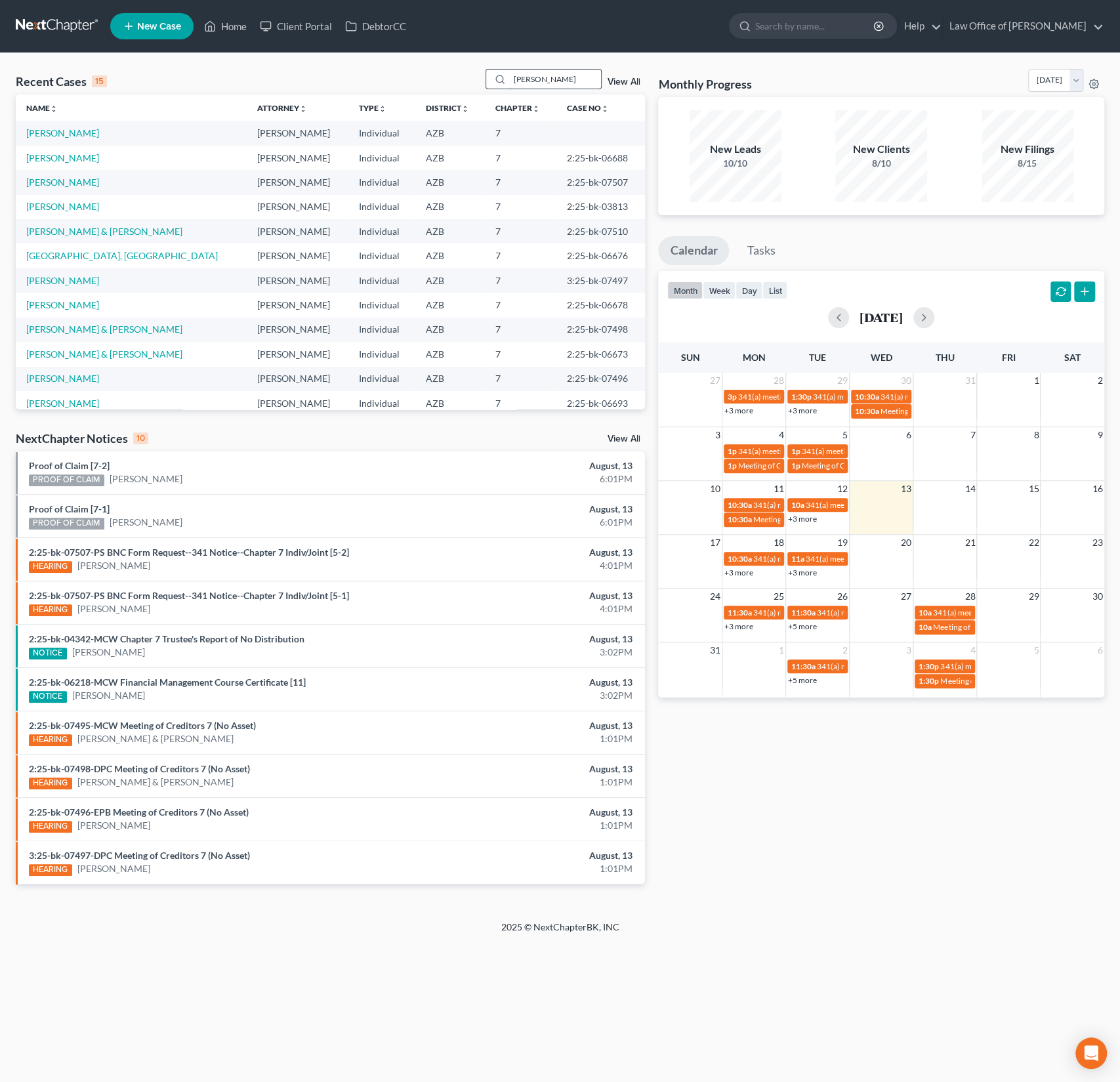
type input "[PERSON_NAME]"
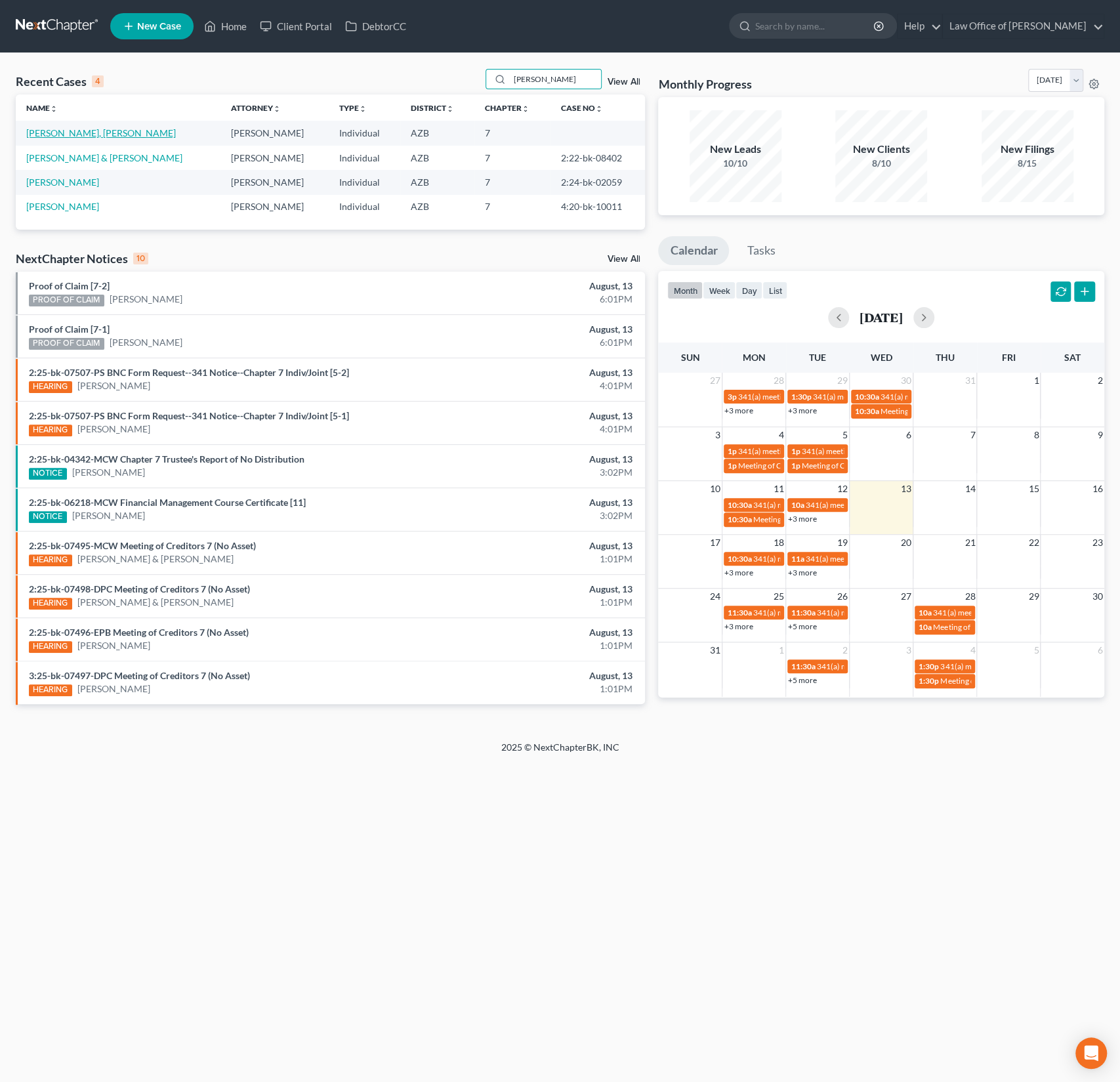
click at [75, 136] on link "[PERSON_NAME], [PERSON_NAME]" at bounding box center [101, 133] width 149 height 11
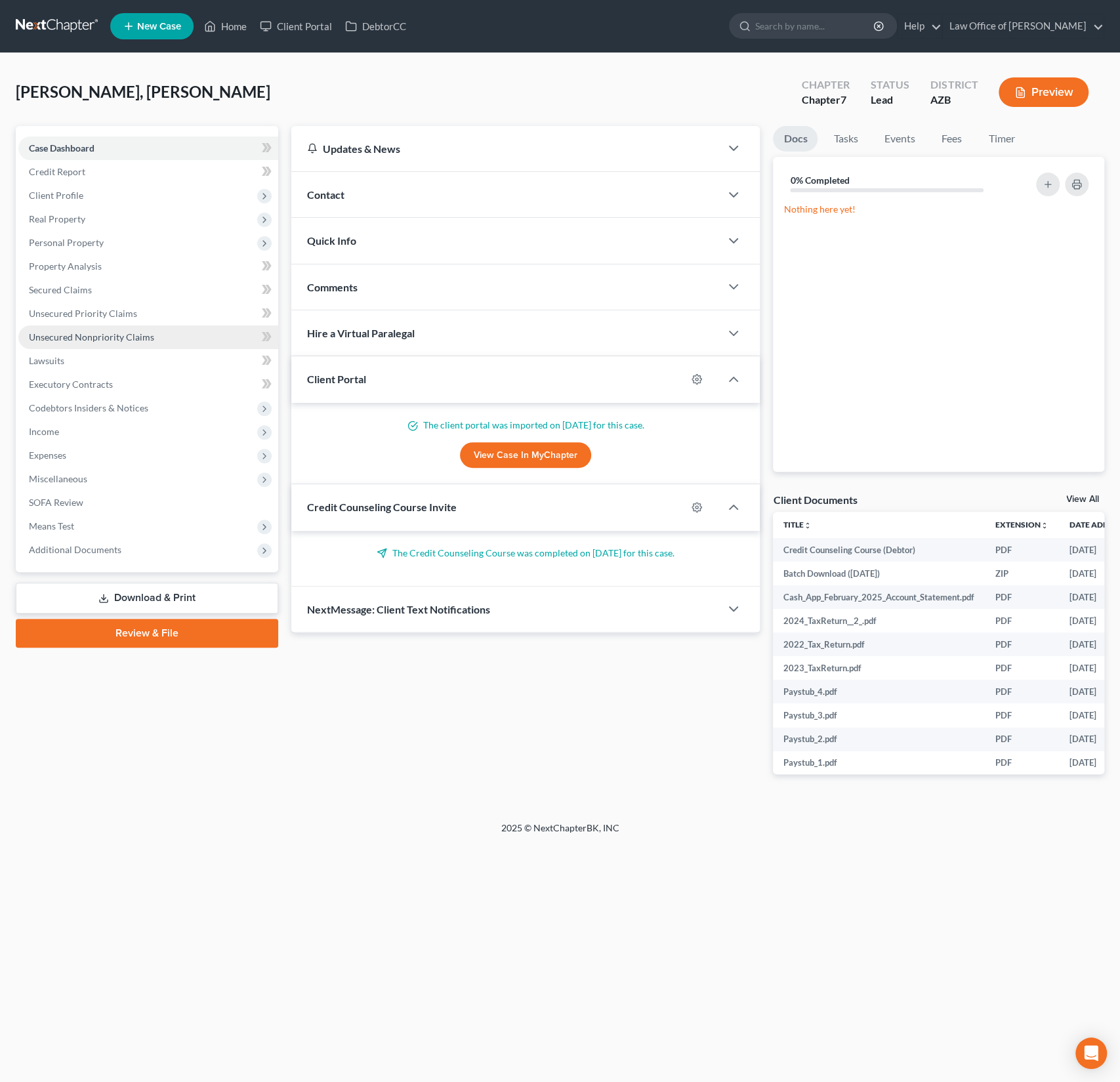
click at [129, 333] on span "Unsecured Nonpriority Claims" at bounding box center [91, 336] width 125 height 11
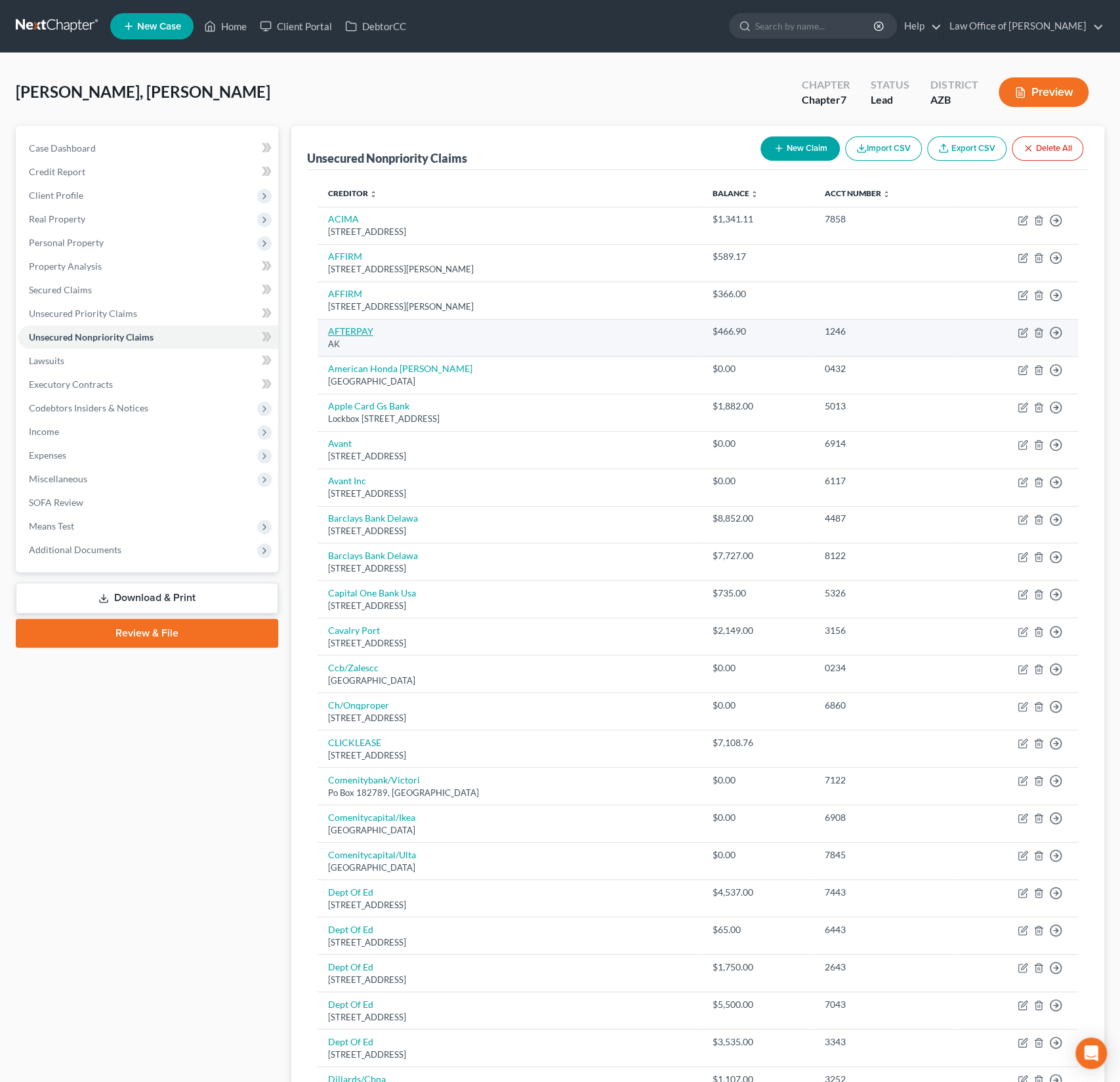
click at [361, 330] on link "AFTERPAY" at bounding box center [350, 331] width 45 height 11
select select "1"
select select "10"
select select "0"
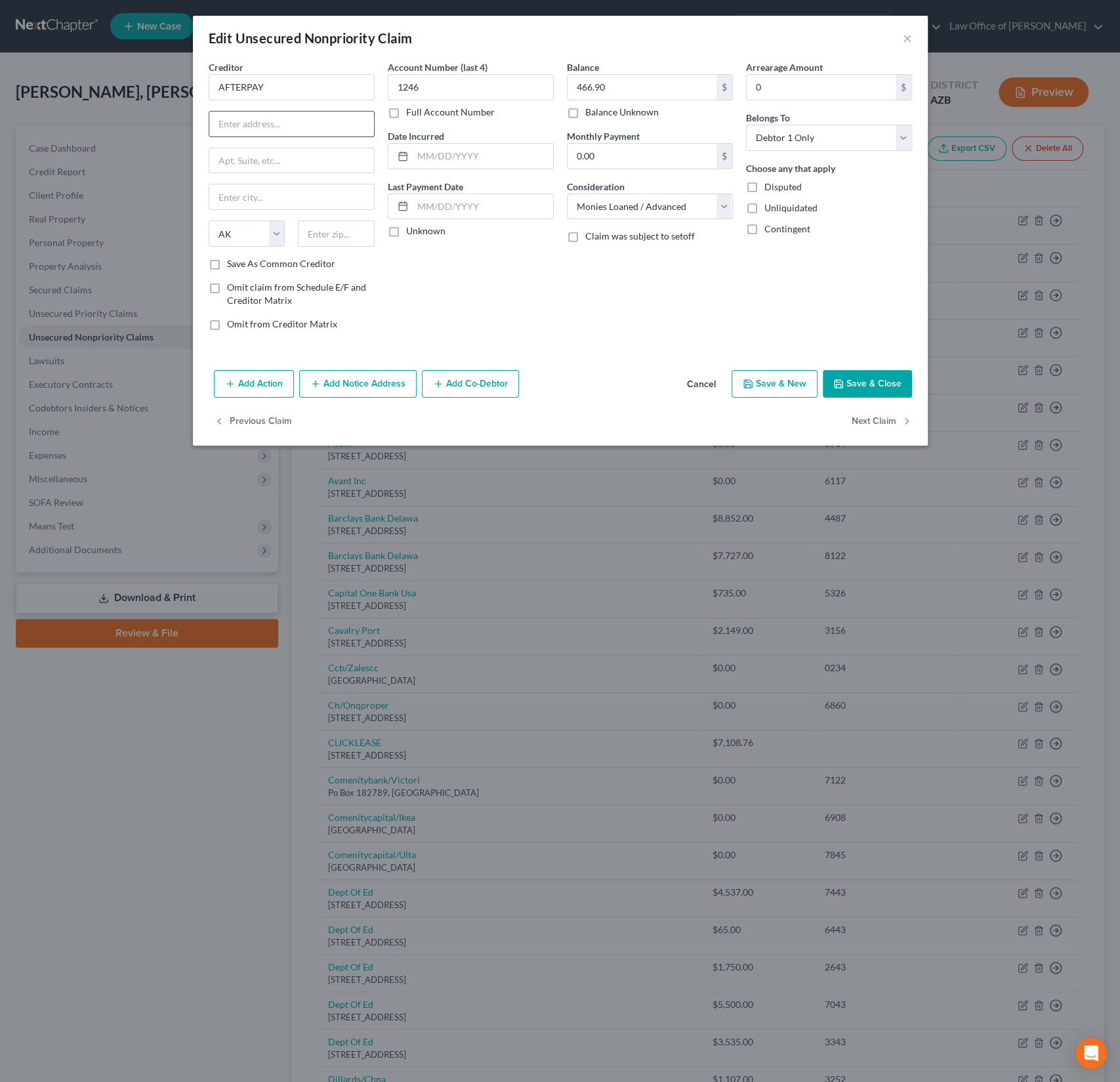
click at [271, 128] on input "text" at bounding box center [291, 124] width 165 height 25
paste input "[STREET_ADDRESS]"
type input "[STREET_ADDRESS]"
click at [323, 234] on input "text" at bounding box center [336, 234] width 77 height 26
type input "94612"
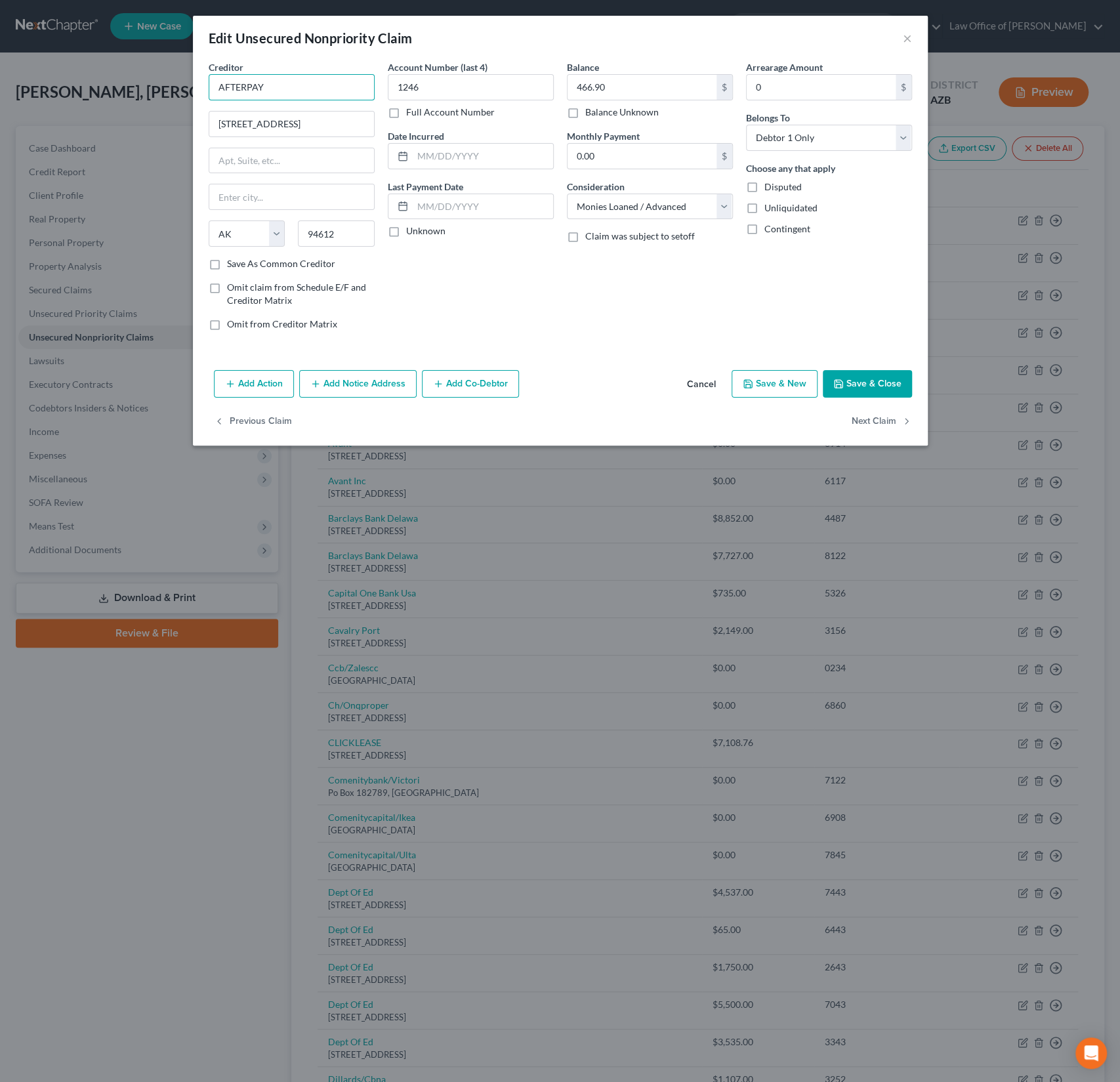
click at [273, 85] on input "AFTERPAY" at bounding box center [291, 87] width 166 height 26
type input "[GEOGRAPHIC_DATA]"
select select "4"
type input "AFTERPAY US, Inc"
drag, startPoint x: 338, startPoint y: 133, endPoint x: 158, endPoint y: 121, distance: 180.4
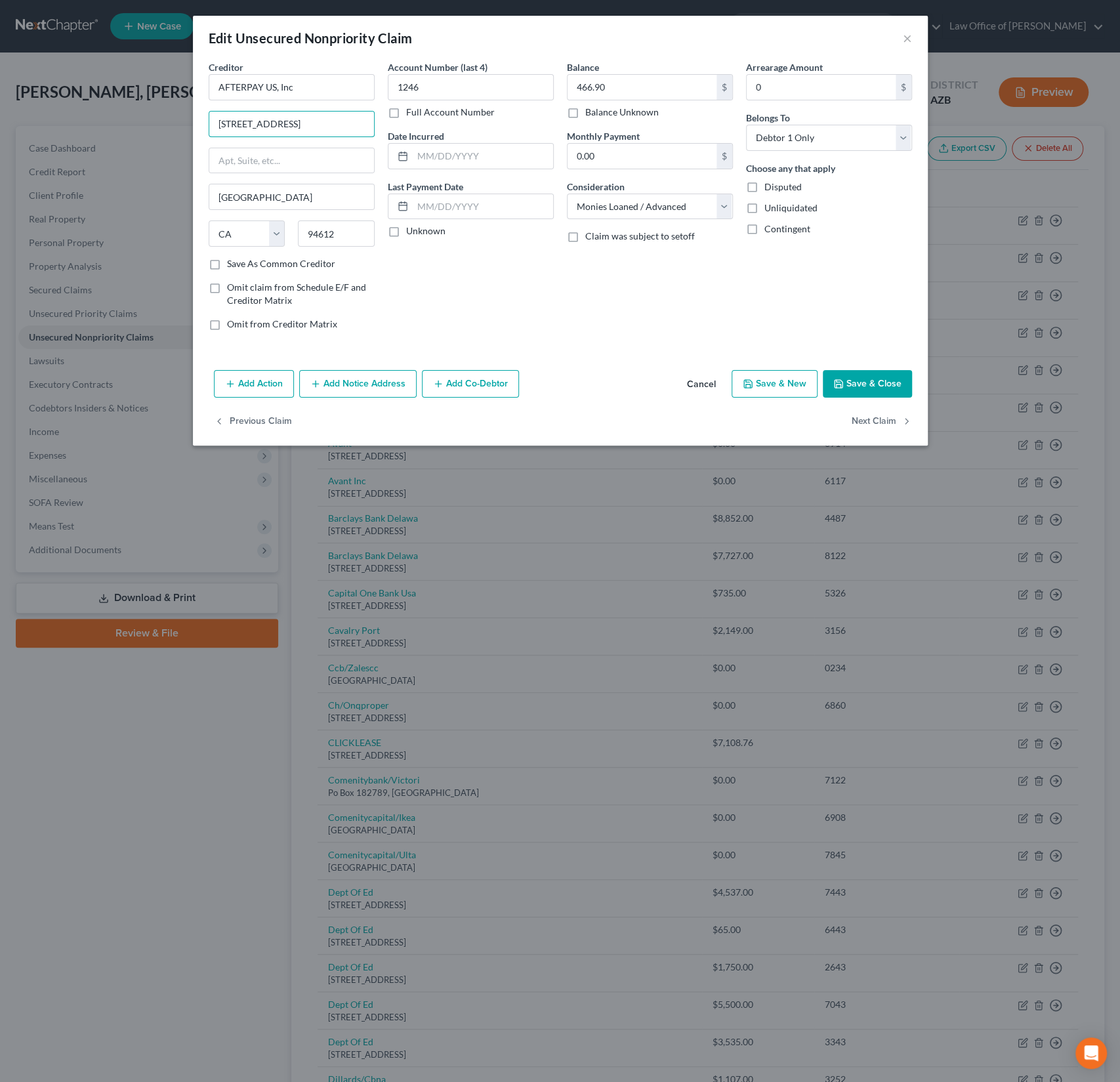
click at [158, 121] on div "Edit Unsecured Nonpriority Claim × Creditor * AFTERPAY US, Inc [STREET_ADDRESS]…" at bounding box center [560, 541] width 1120 height 1082
click at [252, 162] on input "text" at bounding box center [291, 161] width 165 height 25
type input "Attention: Legal"
click at [866, 383] on button "Save & Close" at bounding box center [867, 384] width 89 height 28
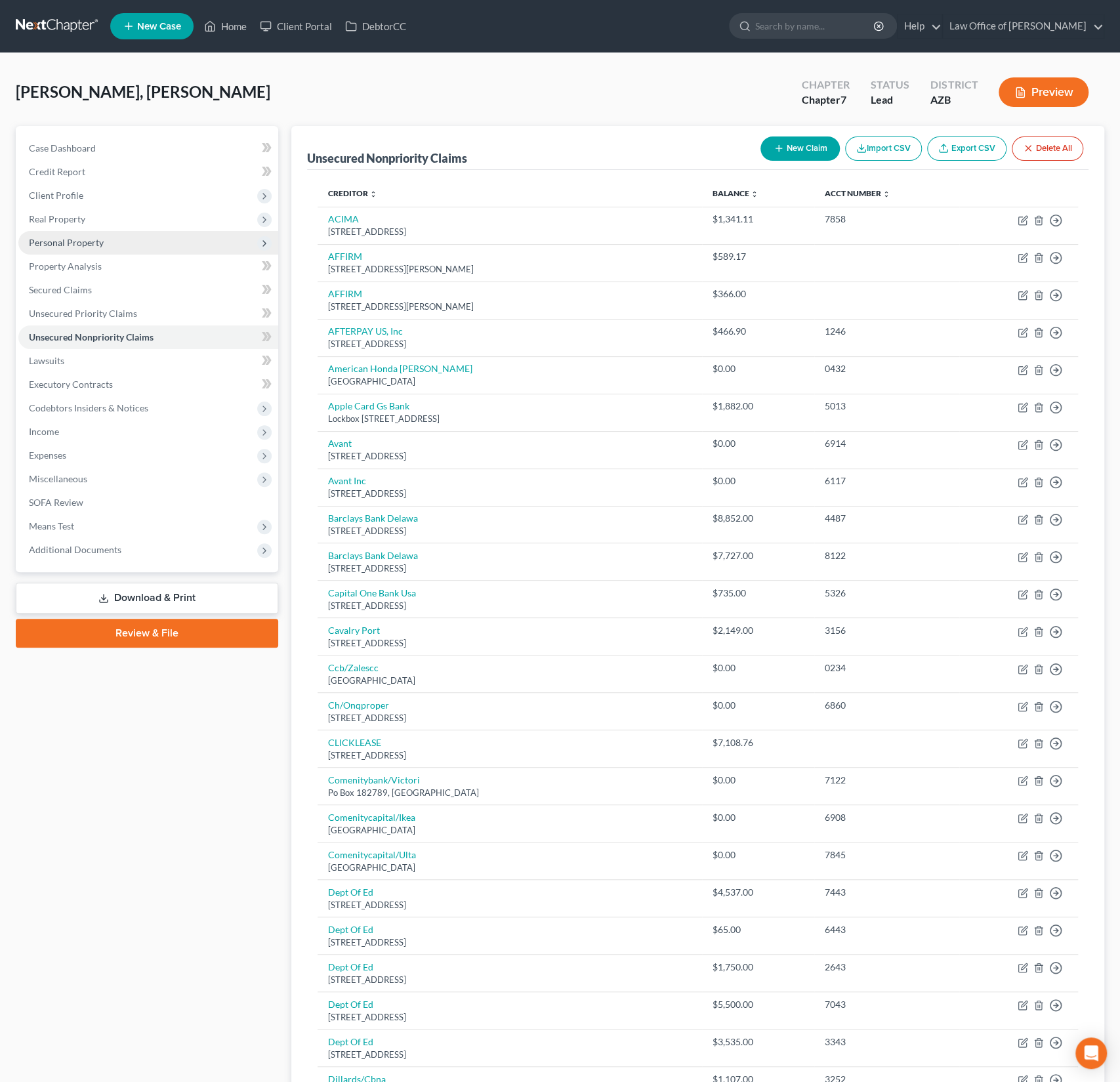
click at [79, 239] on span "Personal Property" at bounding box center [66, 242] width 75 height 11
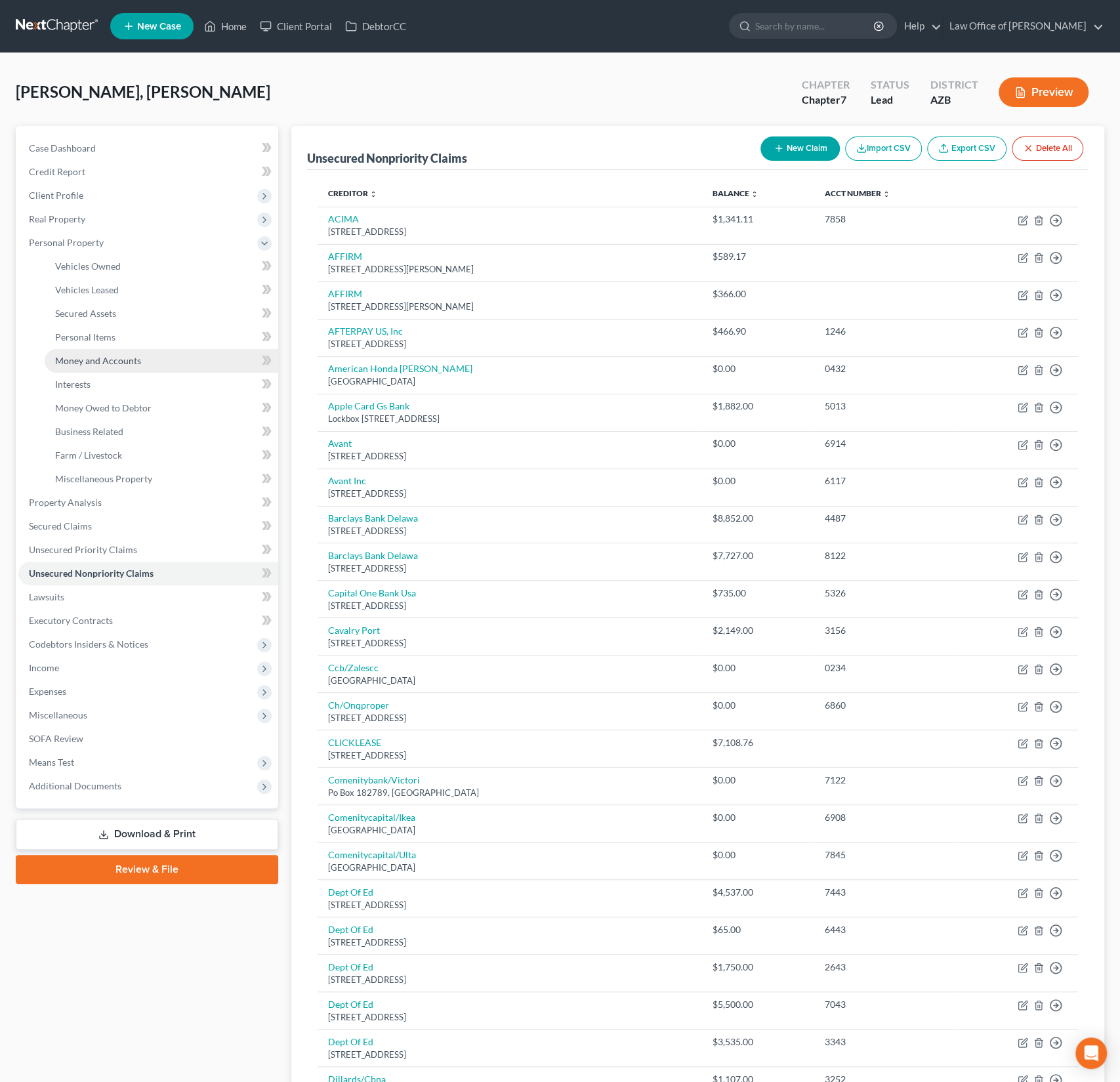
click at [104, 361] on span "Money and Accounts" at bounding box center [98, 360] width 86 height 11
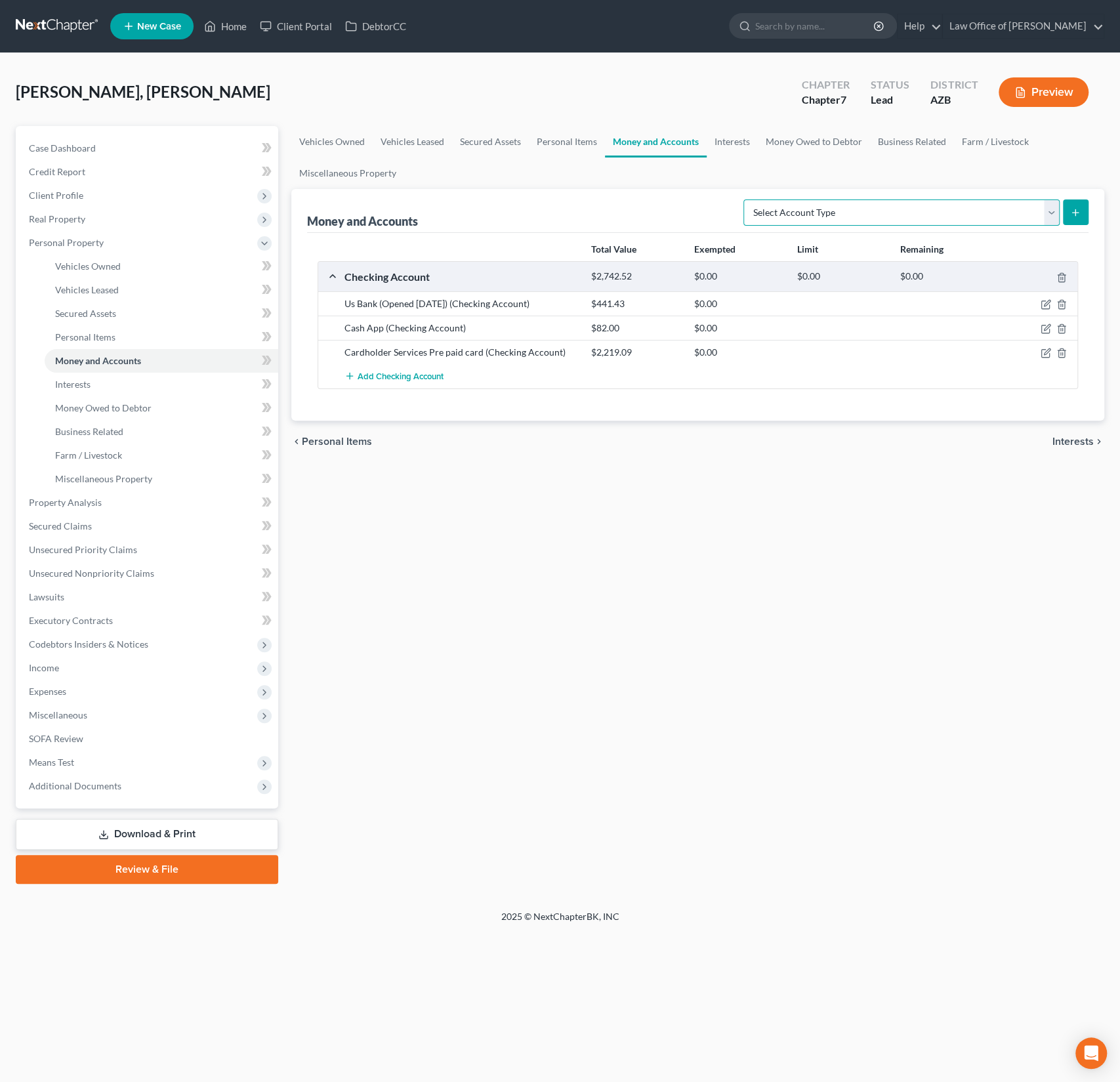
click at [834, 210] on select "Select Account Type Brokerage (A/B: 18, SOFA: 20) Cash on Hand (A/B: 16) Certif…" at bounding box center [901, 212] width 316 height 26
select select "savings"
click at [1074, 210] on icon "submit" at bounding box center [1075, 212] width 10 height 10
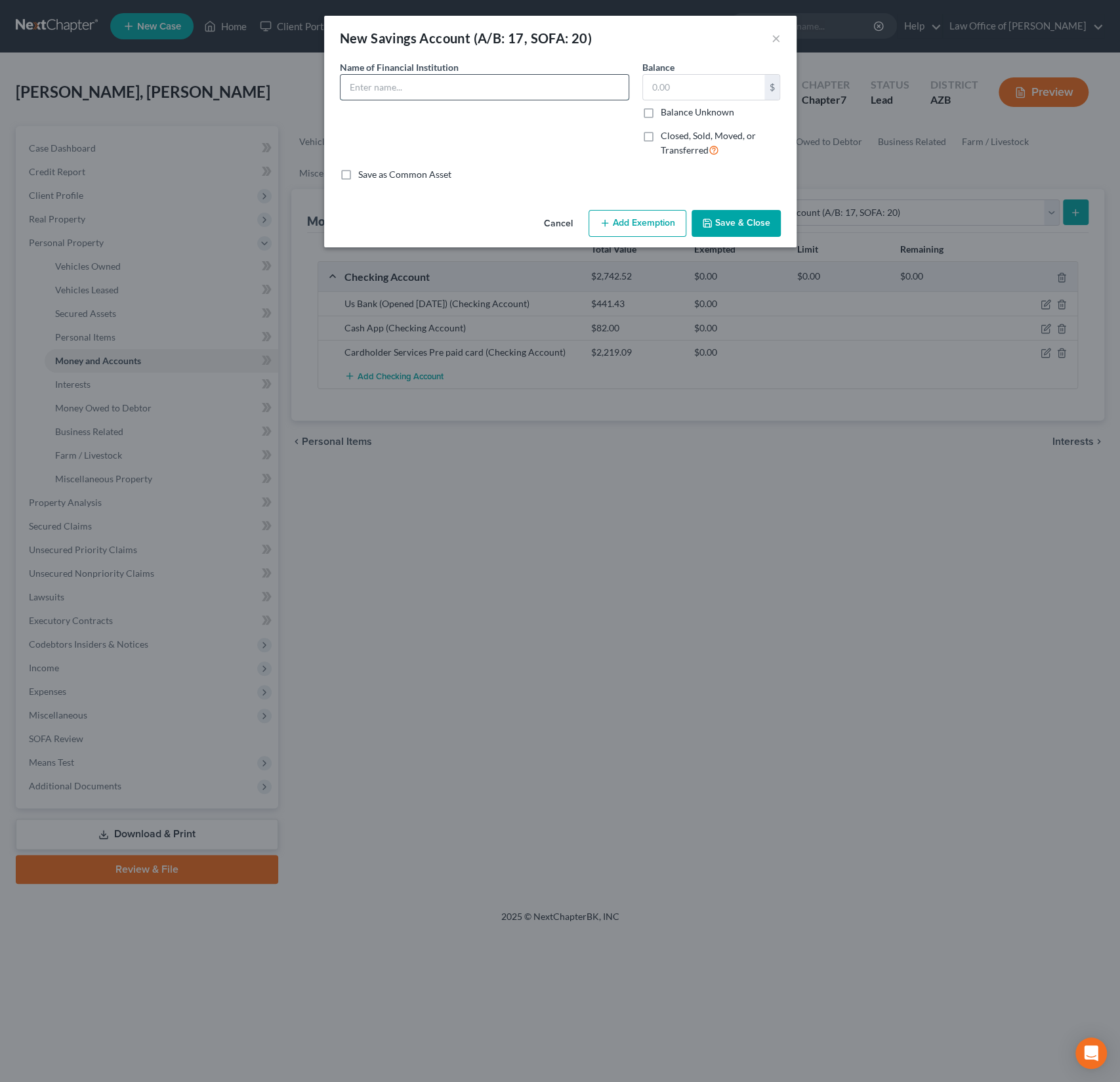
click at [391, 88] on input "text" at bounding box center [484, 87] width 288 height 25
type input "Desert Financial Credit Union"
click at [683, 100] on div "$ Balance Unknown" at bounding box center [711, 96] width 138 height 45
click at [670, 86] on input "text" at bounding box center [703, 87] width 121 height 25
type input "25"
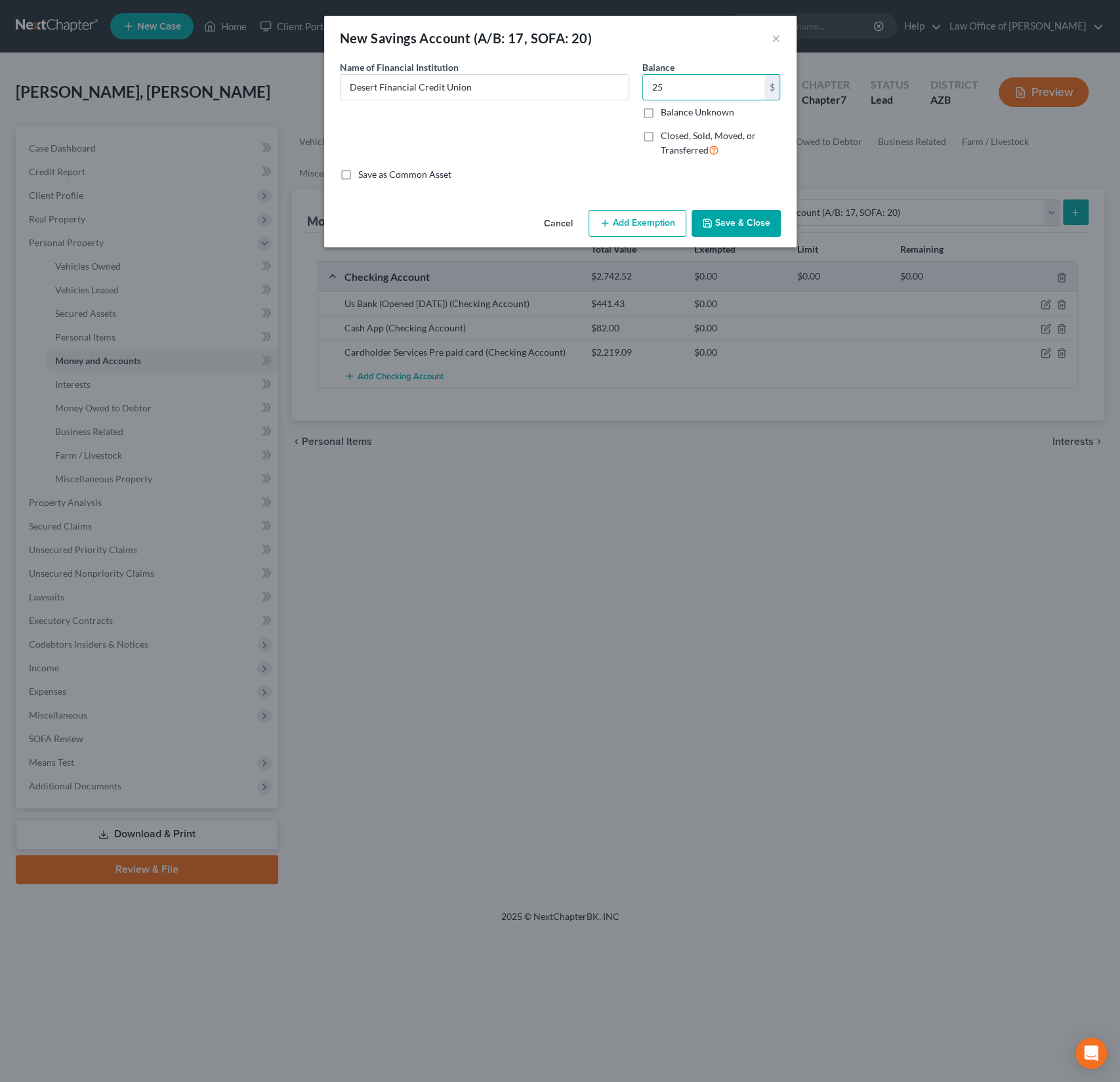
click at [738, 223] on button "Save & Close" at bounding box center [736, 224] width 89 height 28
